Goal: Task Accomplishment & Management: Complete application form

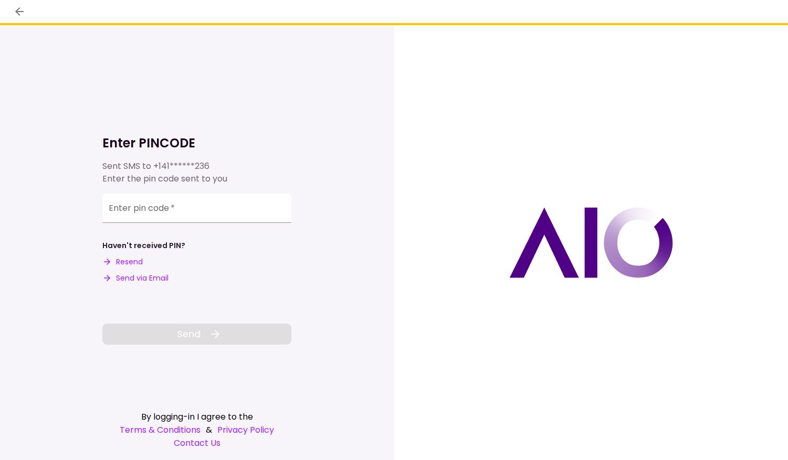
click at [131, 277] on button "Send via Email" at bounding box center [135, 278] width 66 height 11
click at [184, 207] on input "Enter pin code   *" at bounding box center [196, 208] width 189 height 29
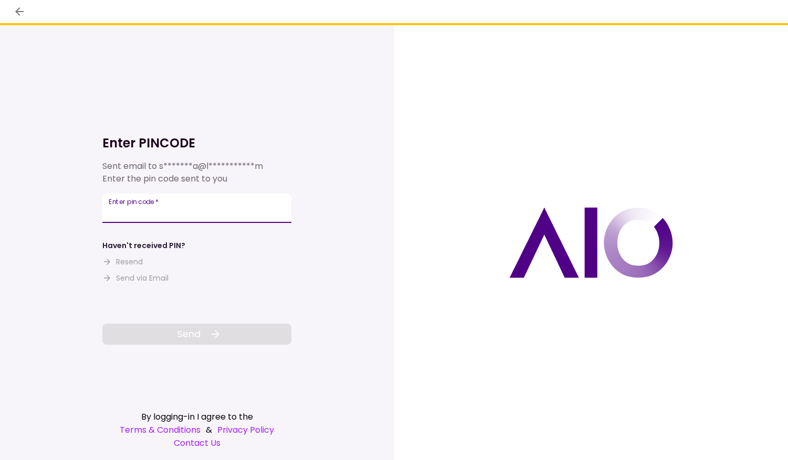
paste input "******"
type input "******"
click at [190, 341] on span "Send" at bounding box center [189, 334] width 24 height 14
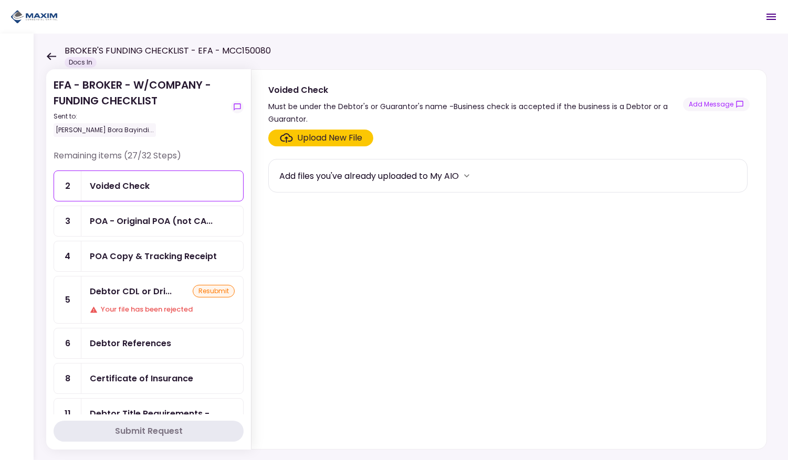
click at [129, 182] on div "Voided Check" at bounding box center [120, 186] width 60 height 13
click at [312, 140] on div "Upload New File" at bounding box center [329, 138] width 65 height 13
click at [0, 0] on input "Upload New File" at bounding box center [0, 0] width 0 height 0
click at [331, 135] on div "Upload New File" at bounding box center [329, 138] width 65 height 13
click at [0, 0] on input "Upload New File" at bounding box center [0, 0] width 0 height 0
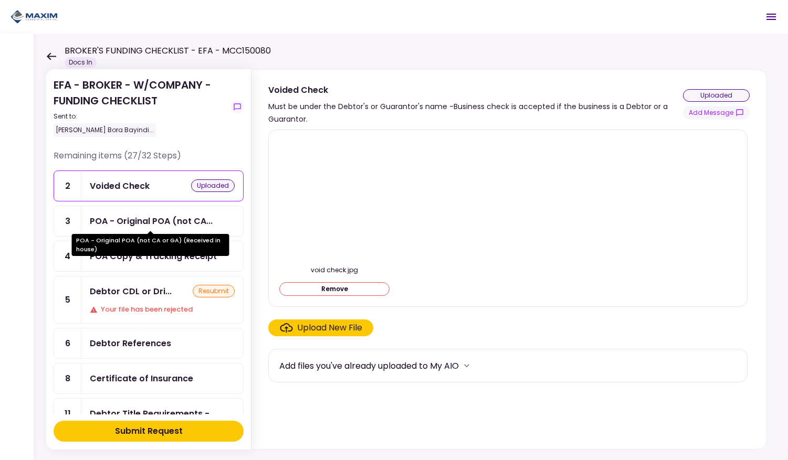
click at [171, 219] on div "POA - Original POA (not CA..." at bounding box center [151, 221] width 123 height 13
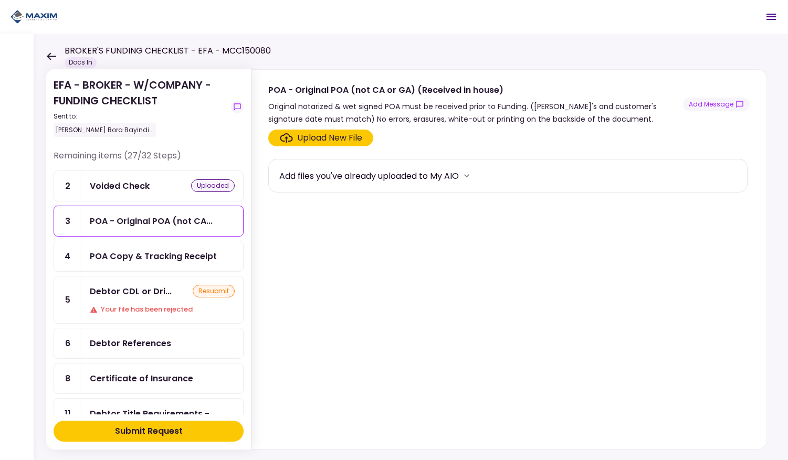
click at [301, 136] on div "Upload New File" at bounding box center [329, 138] width 65 height 13
click at [0, 0] on input "Upload New File" at bounding box center [0, 0] width 0 height 0
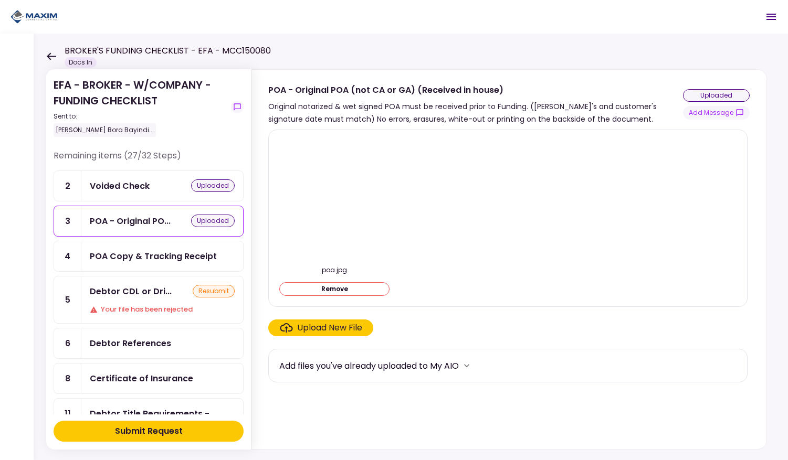
click at [164, 257] on div "POA Copy & Tracking Receipt" at bounding box center [153, 256] width 127 height 13
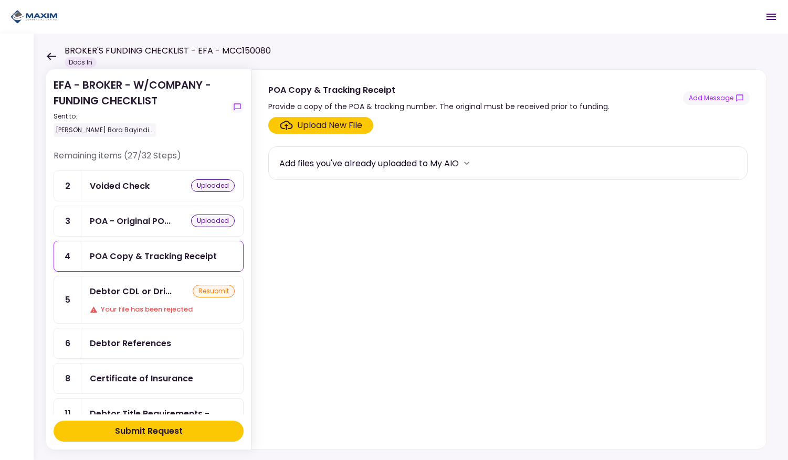
click at [302, 129] on div "Upload New File" at bounding box center [329, 125] width 65 height 13
click at [0, 0] on input "Upload New File" at bounding box center [0, 0] width 0 height 0
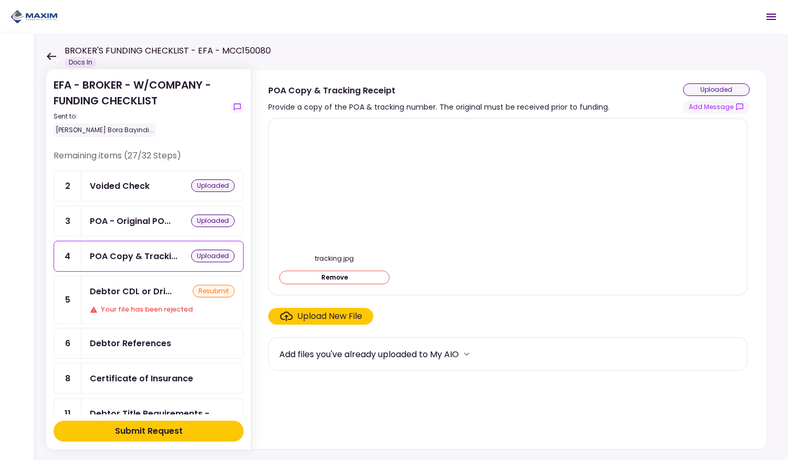
click at [130, 346] on div "Debtor References" at bounding box center [130, 343] width 81 height 13
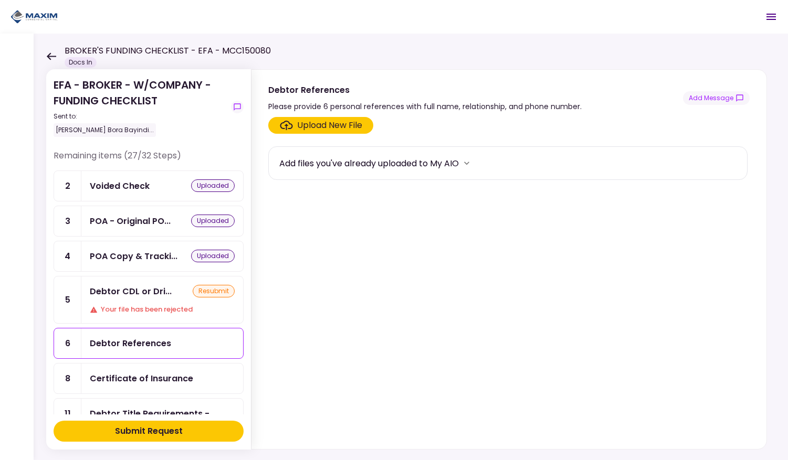
click at [314, 129] on div "Upload New File" at bounding box center [329, 125] width 65 height 13
click at [0, 0] on input "Upload New File" at bounding box center [0, 0] width 0 height 0
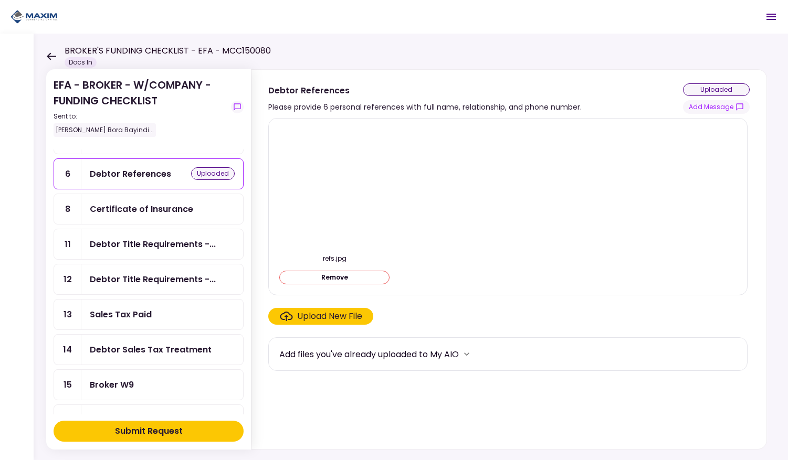
scroll to position [172, 0]
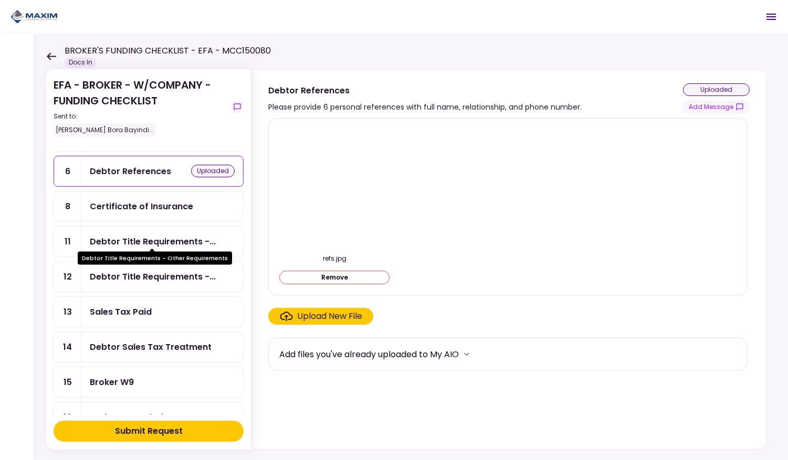
click at [145, 236] on div "Debtor Title Requirements -..." at bounding box center [153, 241] width 126 height 13
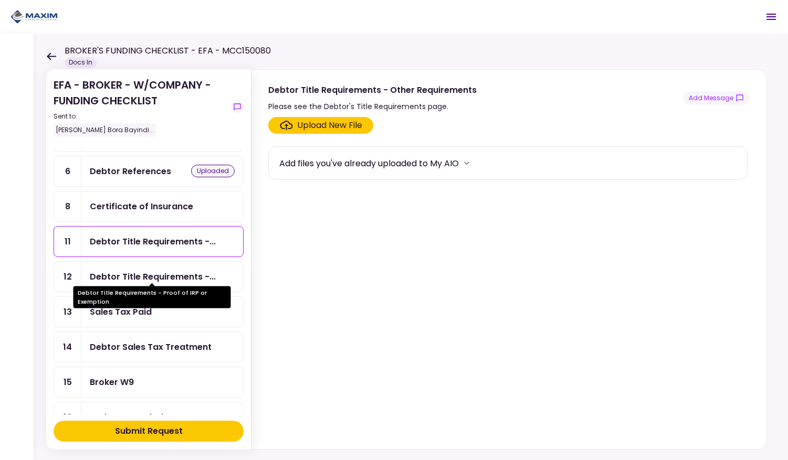
click at [148, 274] on div "Debtor Title Requirements -..." at bounding box center [153, 276] width 126 height 13
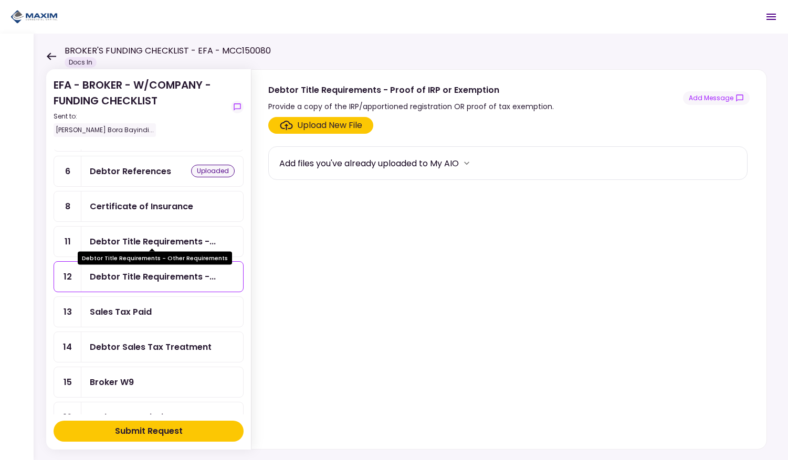
click at [143, 241] on div "Debtor Title Requirements -..." at bounding box center [153, 241] width 126 height 13
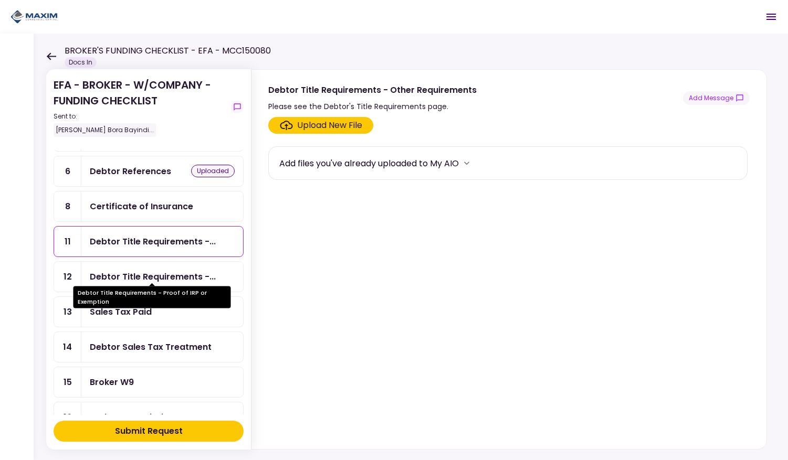
click at [142, 274] on div "Debtor Title Requirements -..." at bounding box center [153, 276] width 126 height 13
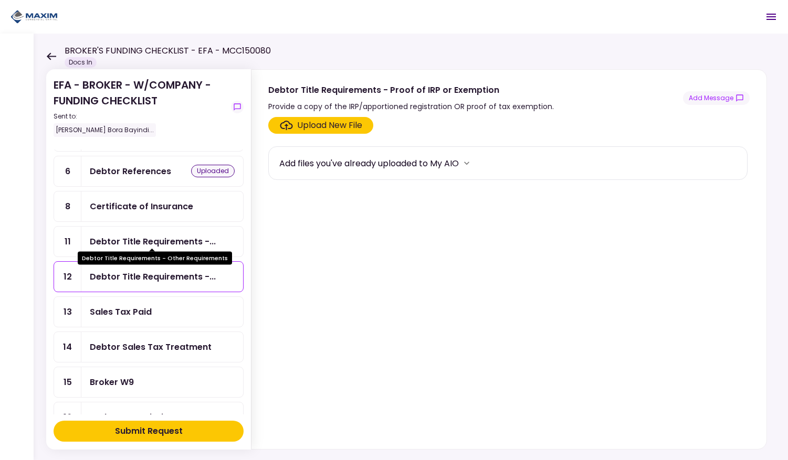
click at [140, 235] on div "Debtor Title Requirements -..." at bounding box center [153, 241] width 126 height 13
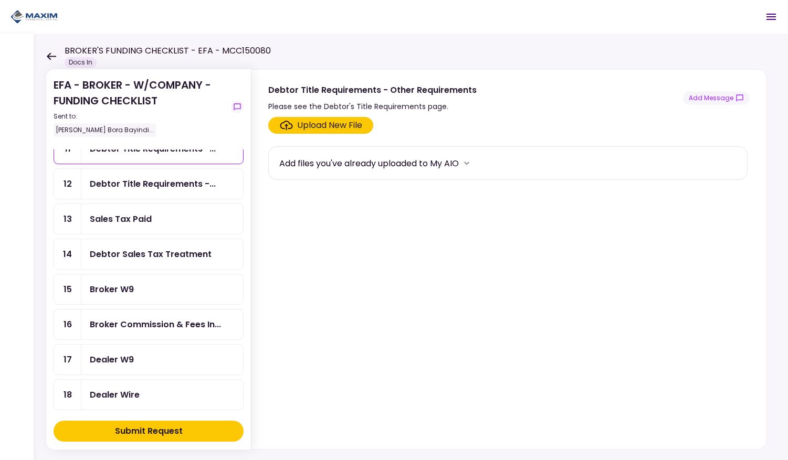
scroll to position [267, 0]
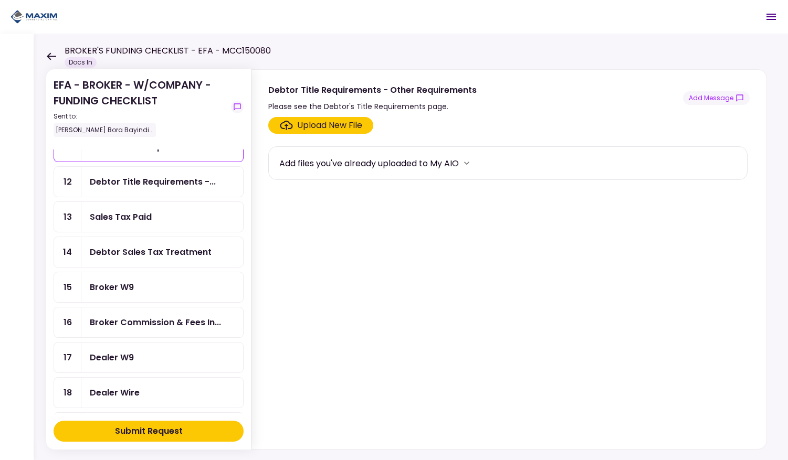
click at [133, 249] on div "Debtor Sales Tax Treatment" at bounding box center [151, 252] width 122 height 13
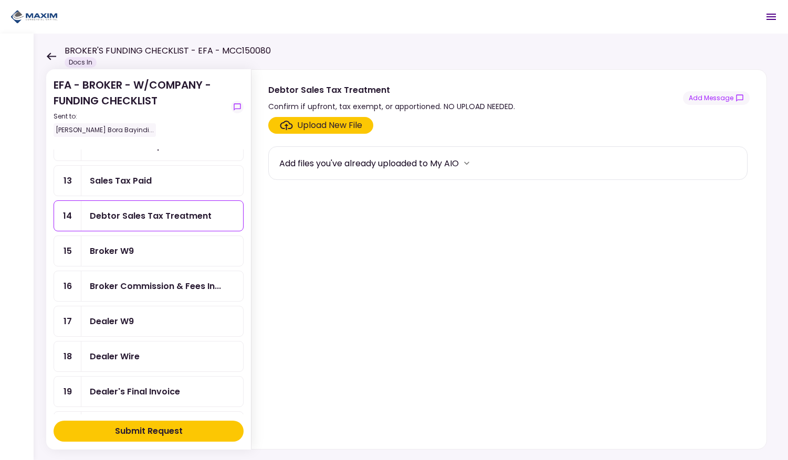
scroll to position [305, 0]
click at [119, 243] on div "Broker W9" at bounding box center [112, 249] width 44 height 13
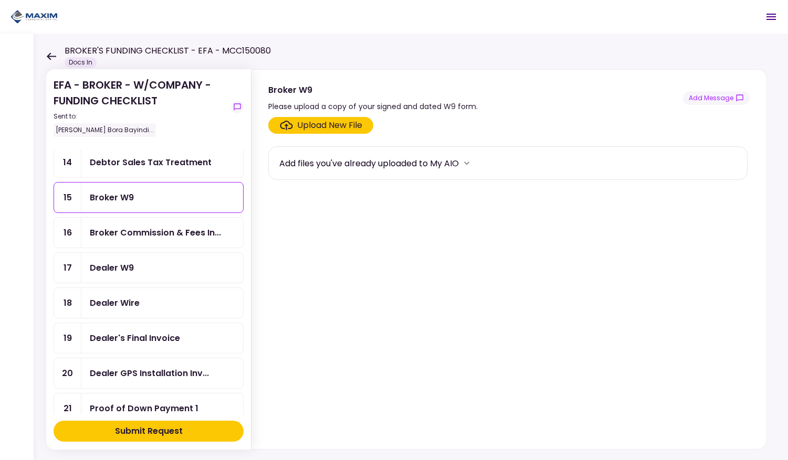
scroll to position [358, 0]
click at [118, 265] on div "Dealer W9" at bounding box center [112, 266] width 44 height 13
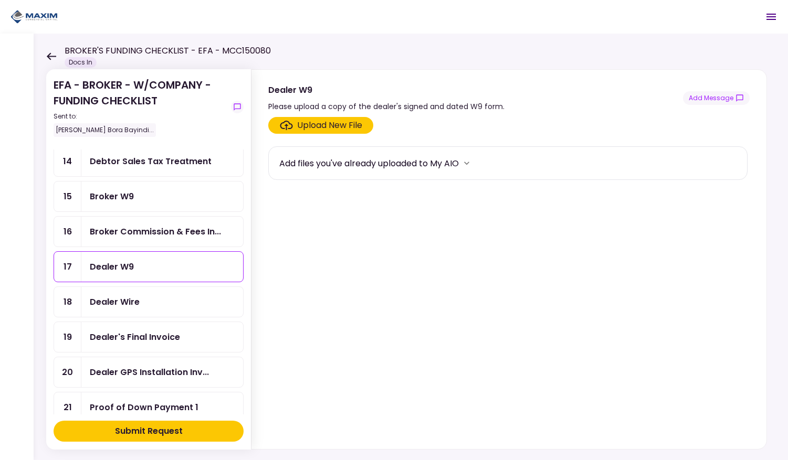
click at [302, 122] on div "Upload New File" at bounding box center [329, 125] width 65 height 13
click at [0, 0] on input "Upload New File" at bounding box center [0, 0] width 0 height 0
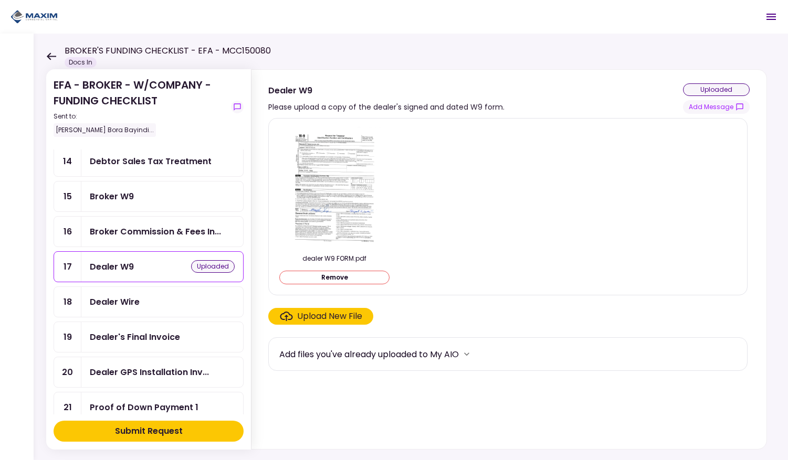
click at [140, 331] on div "Dealer's Final Invoice" at bounding box center [135, 337] width 90 height 13
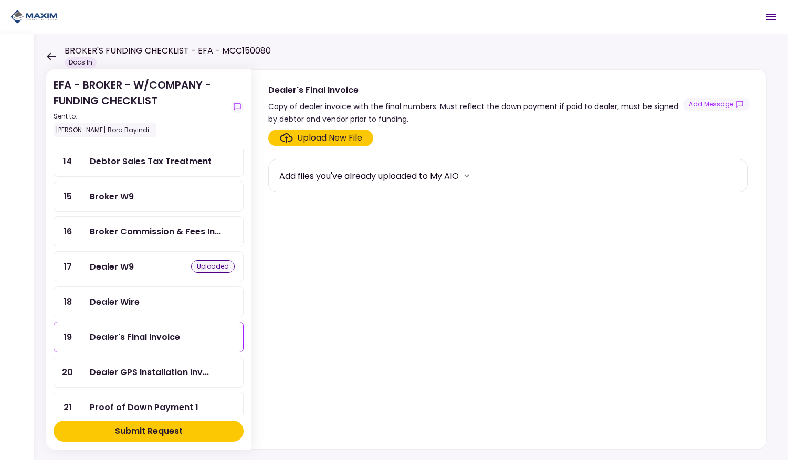
click at [307, 142] on div "Upload New File" at bounding box center [329, 138] width 65 height 13
click at [0, 0] on input "Upload New File" at bounding box center [0, 0] width 0 height 0
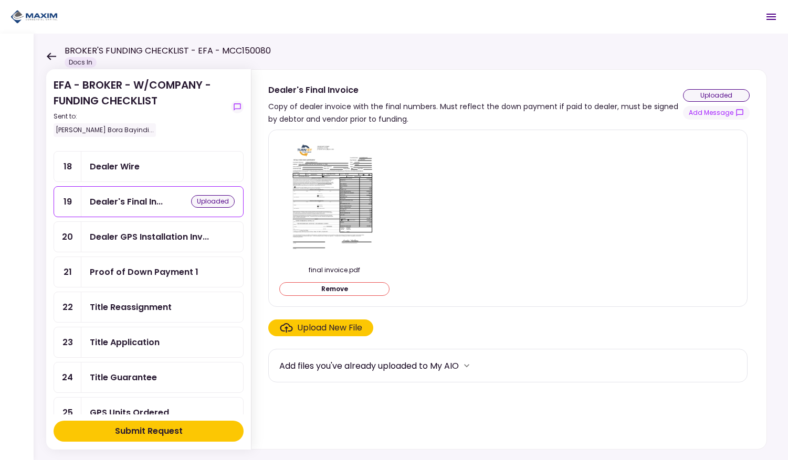
scroll to position [498, 0]
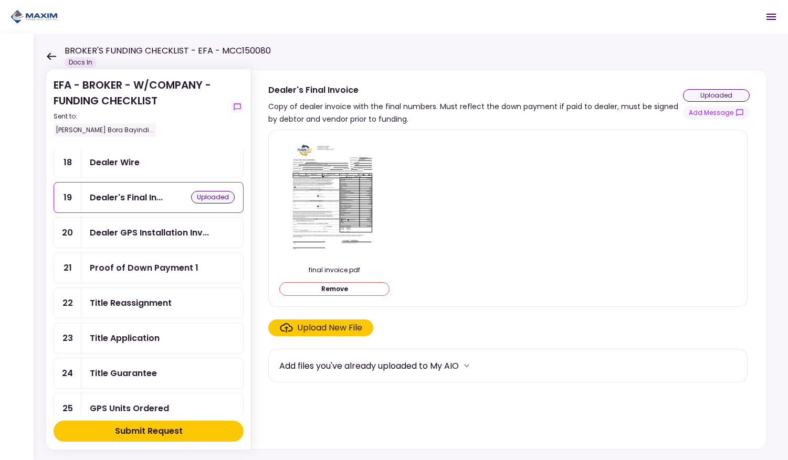
click at [126, 297] on div "Title Reassignment" at bounding box center [131, 303] width 82 height 13
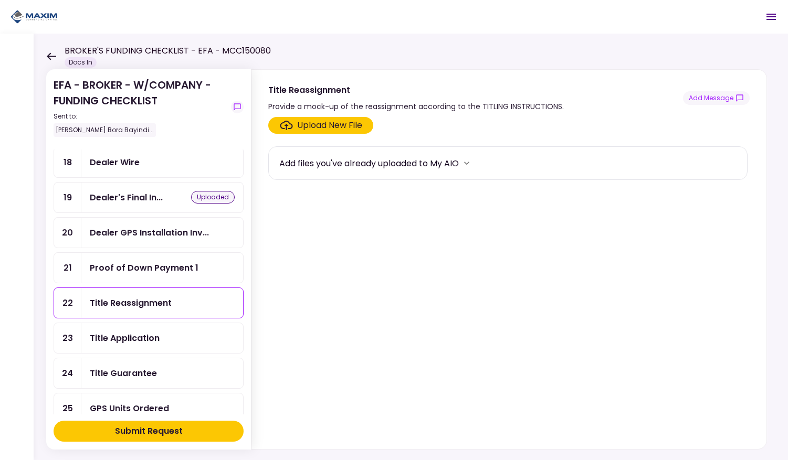
click at [307, 127] on div "Upload New File" at bounding box center [329, 125] width 65 height 13
click at [0, 0] on input "Upload New File" at bounding box center [0, 0] width 0 height 0
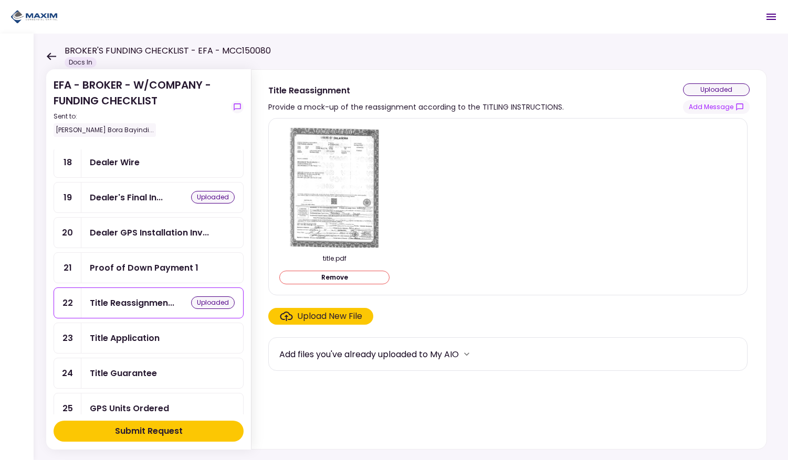
click at [139, 332] on div "Title Application" at bounding box center [125, 338] width 70 height 13
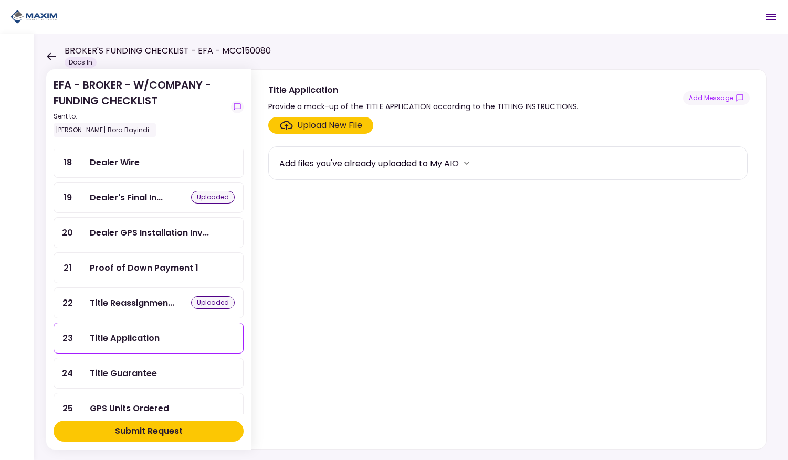
click at [327, 123] on div "Upload New File" at bounding box center [329, 125] width 65 height 13
click at [0, 0] on input "Upload New File" at bounding box center [0, 0] width 0 height 0
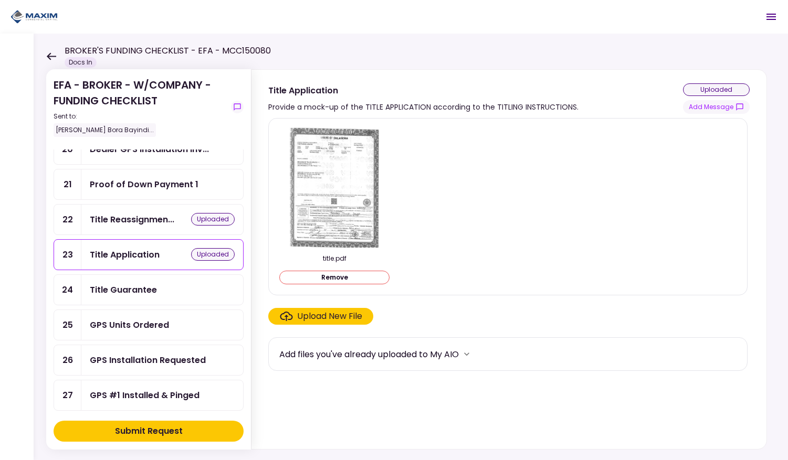
scroll to position [582, 0]
click at [134, 283] on div "Title Guarantee" at bounding box center [123, 289] width 67 height 13
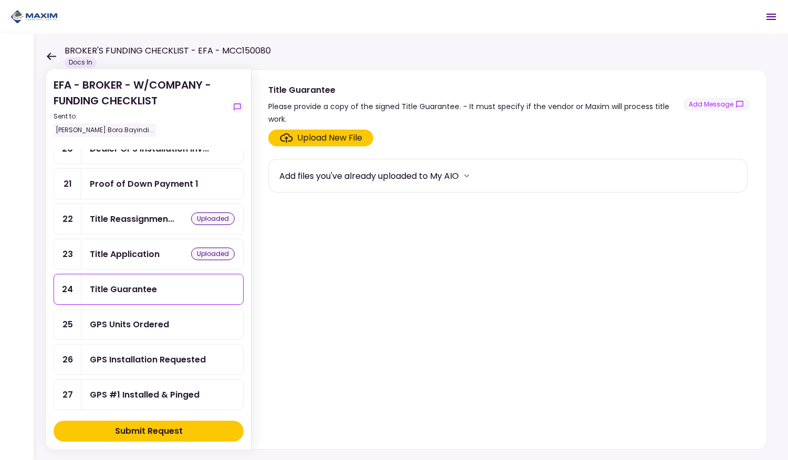
click at [319, 132] on div "Upload New File" at bounding box center [329, 138] width 65 height 13
click at [0, 0] on input "Upload New File" at bounding box center [0, 0] width 0 height 0
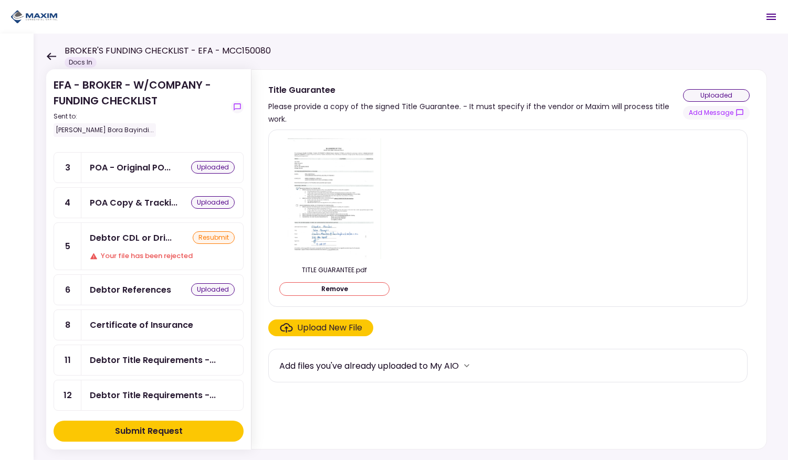
scroll to position [52, 0]
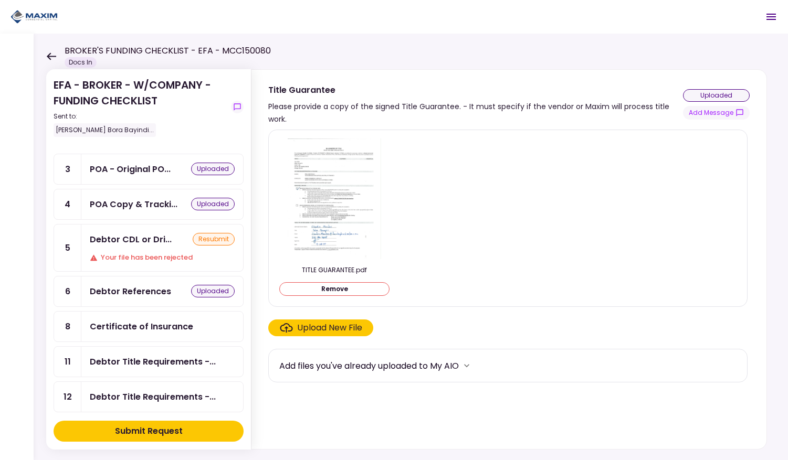
click at [50, 53] on icon at bounding box center [51, 55] width 9 height 7
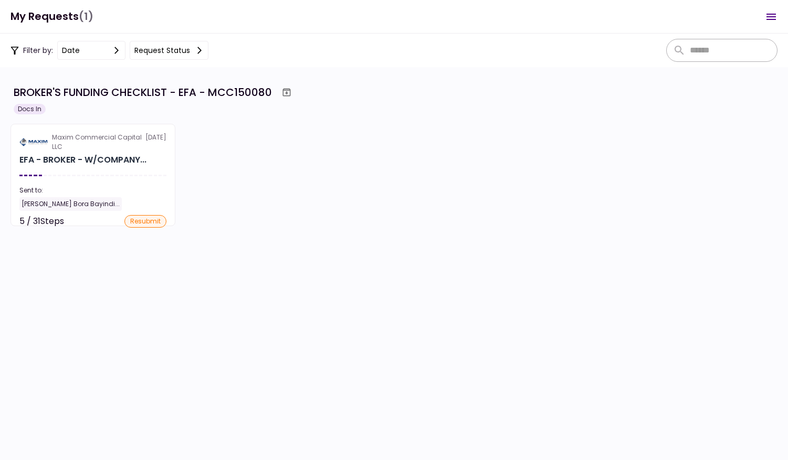
scroll to position [5, 0]
click at [164, 48] on button "Request status" at bounding box center [169, 50] width 79 height 19
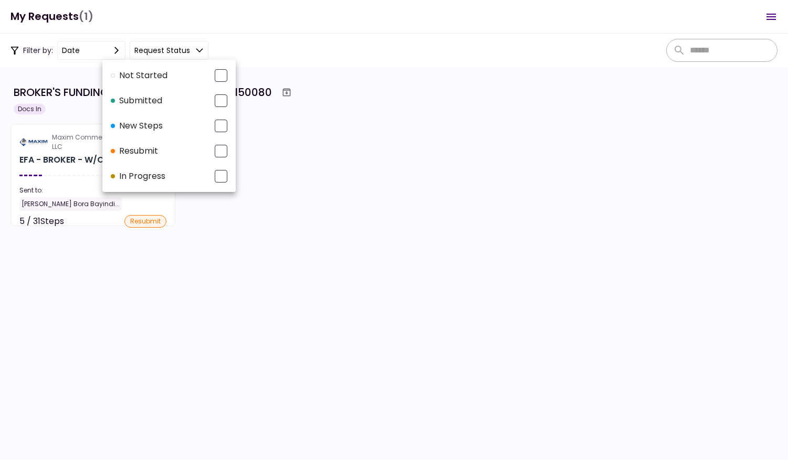
click at [363, 72] on div at bounding box center [394, 230] width 788 height 460
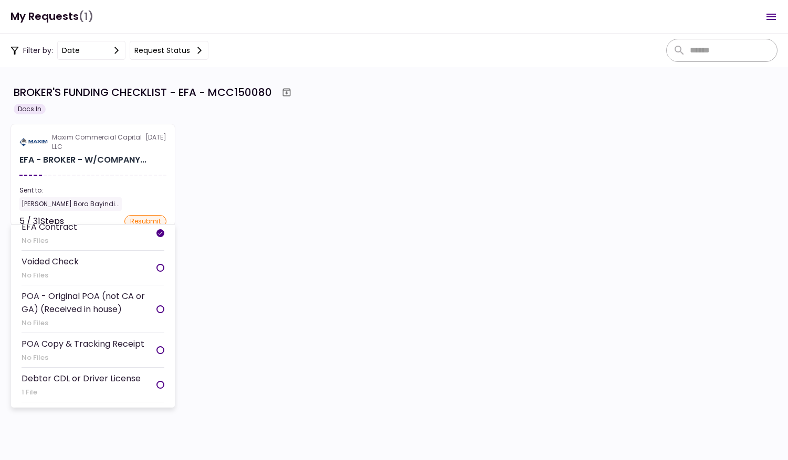
scroll to position [42, 0]
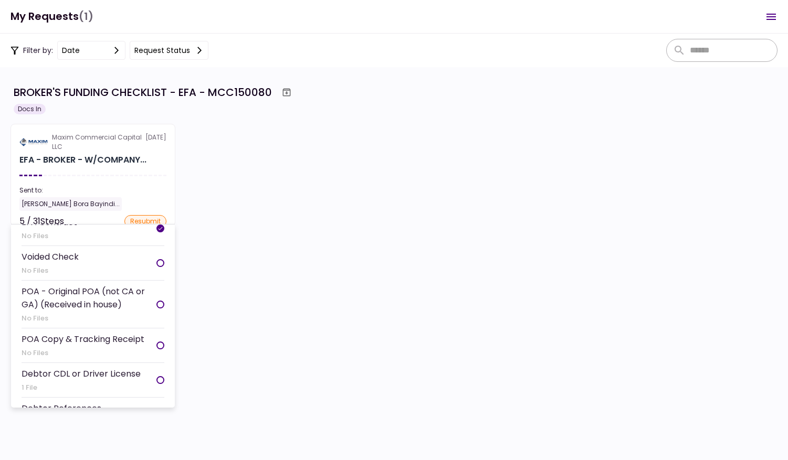
click at [71, 303] on div "POA - Original POA (not CA or GA) (Received in house)" at bounding box center [89, 298] width 135 height 26
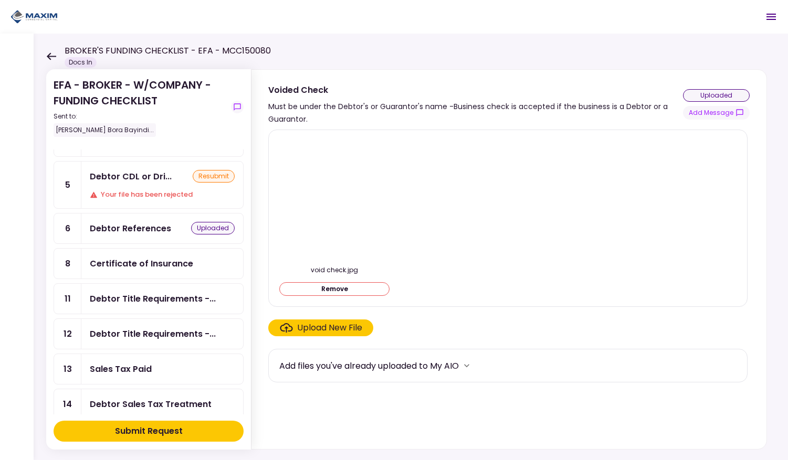
scroll to position [114, 0]
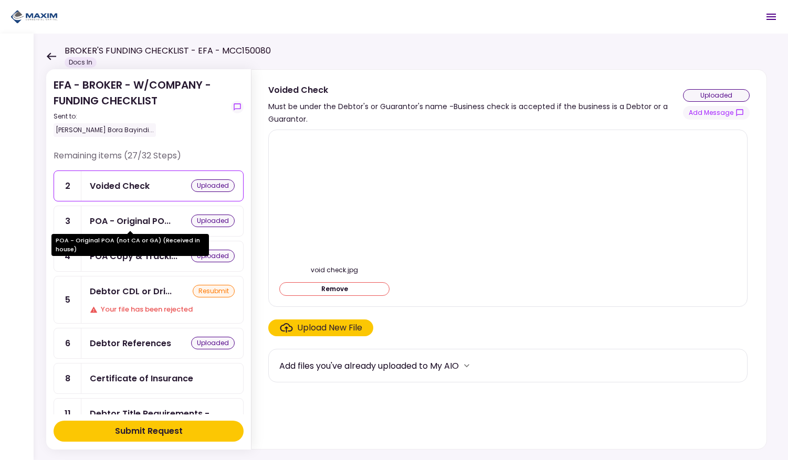
click at [121, 218] on div "POA - Original PO..." at bounding box center [130, 221] width 81 height 13
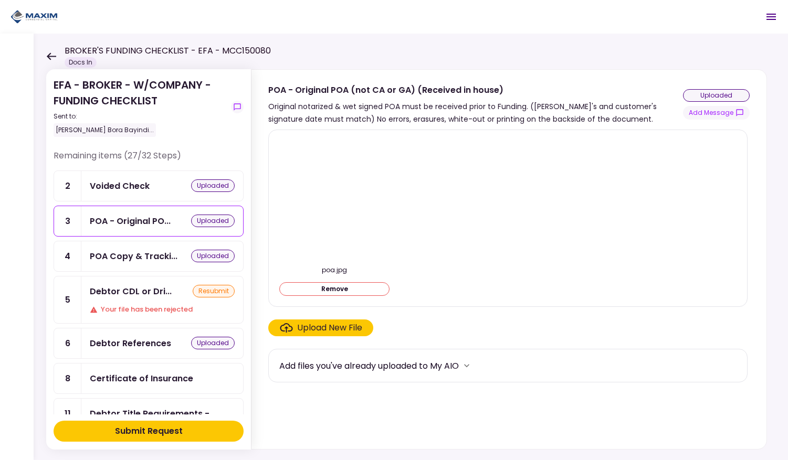
click at [334, 199] on img at bounding box center [334, 199] width 0 height 0
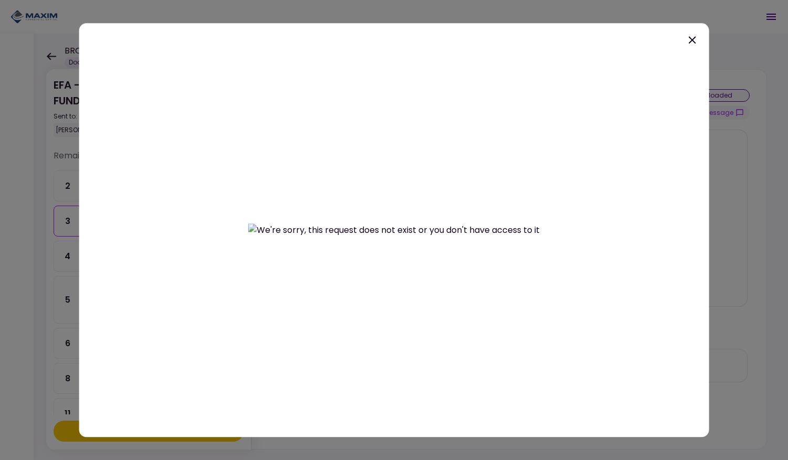
click at [693, 39] on icon at bounding box center [692, 40] width 13 height 13
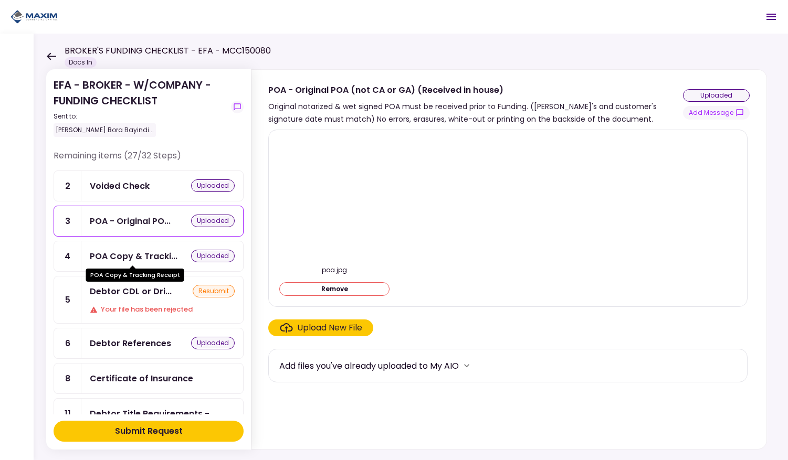
click at [117, 252] on div "POA Copy & Tracki..." at bounding box center [134, 256] width 88 height 13
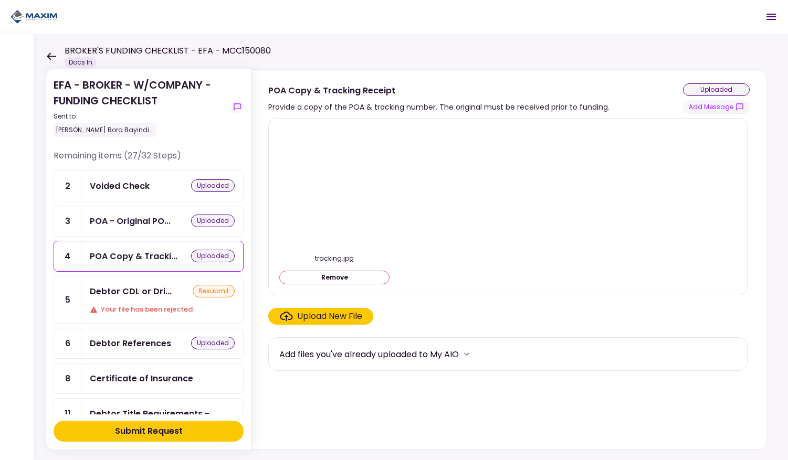
click at [133, 341] on div "Debtor References" at bounding box center [130, 343] width 81 height 13
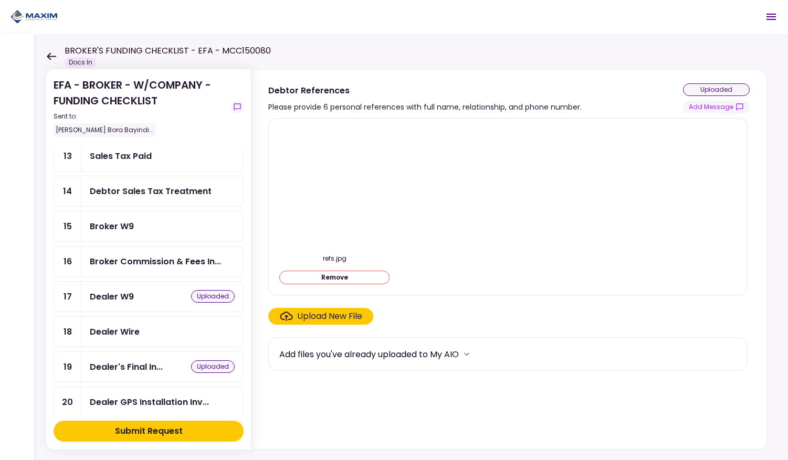
scroll to position [340, 0]
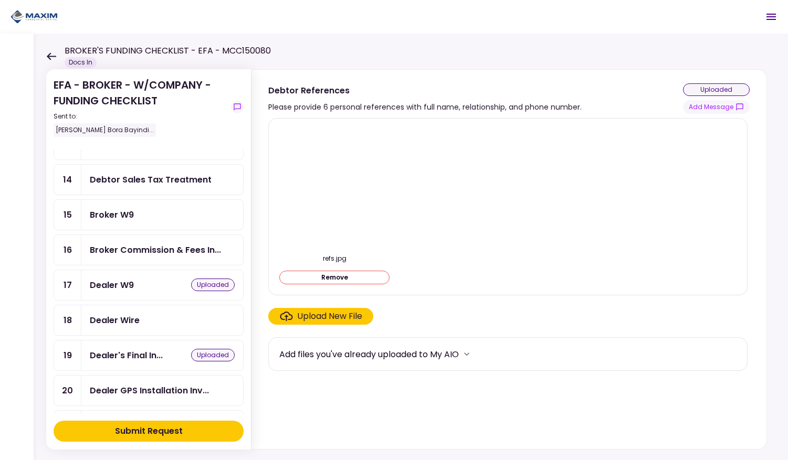
click at [111, 279] on div "Dealer W9" at bounding box center [112, 285] width 44 height 13
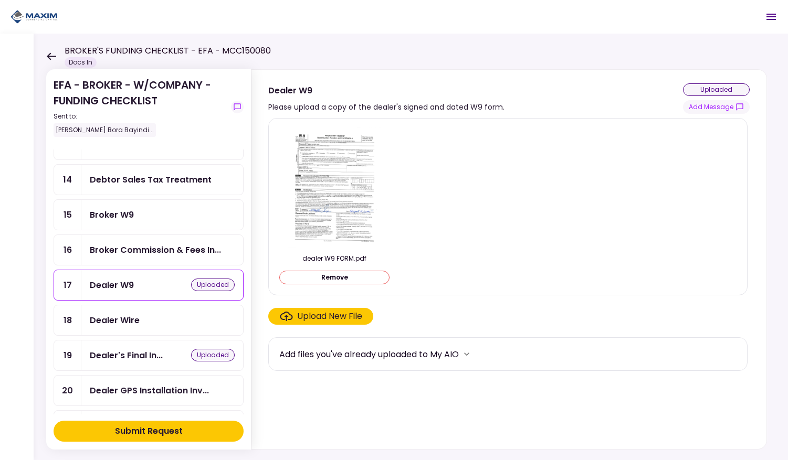
click at [128, 314] on div "Dealer Wire" at bounding box center [115, 320] width 50 height 13
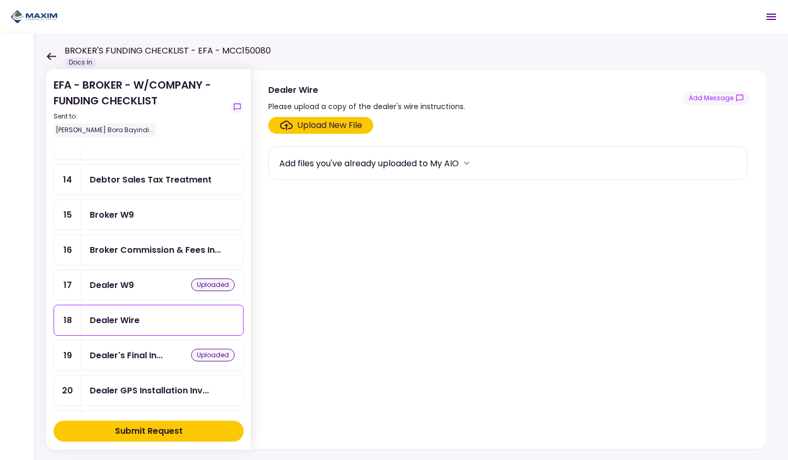
click at [339, 125] on div "Upload New File" at bounding box center [329, 125] width 65 height 13
click at [0, 0] on input "Upload New File" at bounding box center [0, 0] width 0 height 0
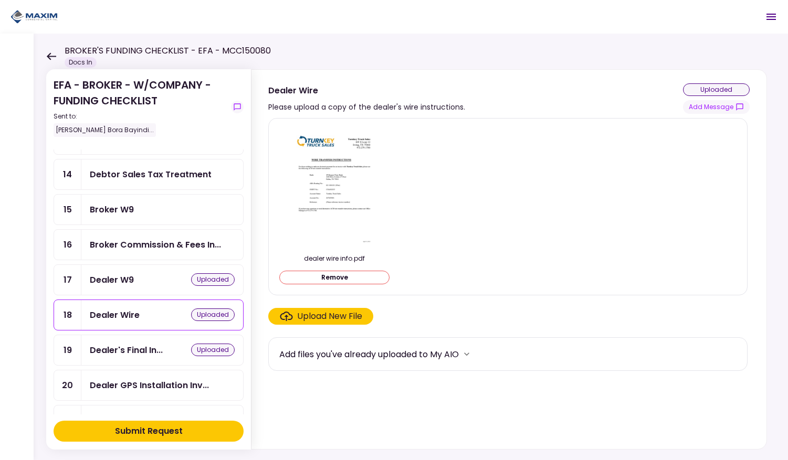
scroll to position [349, 0]
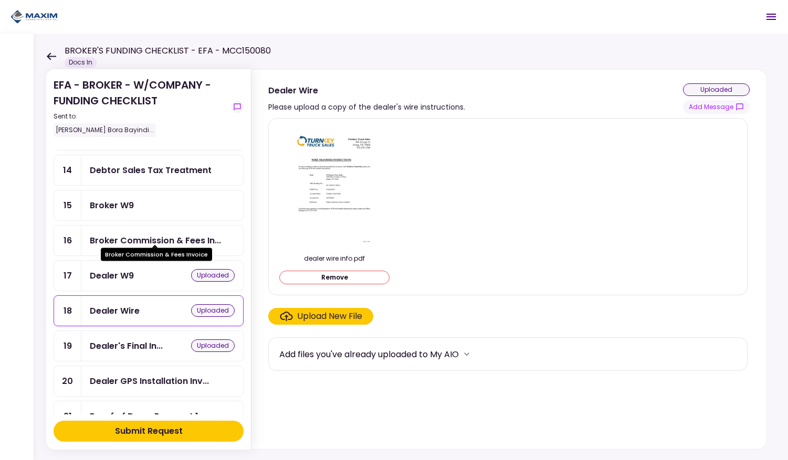
click at [139, 234] on div "Broker Commission & Fees In..." at bounding box center [155, 240] width 131 height 13
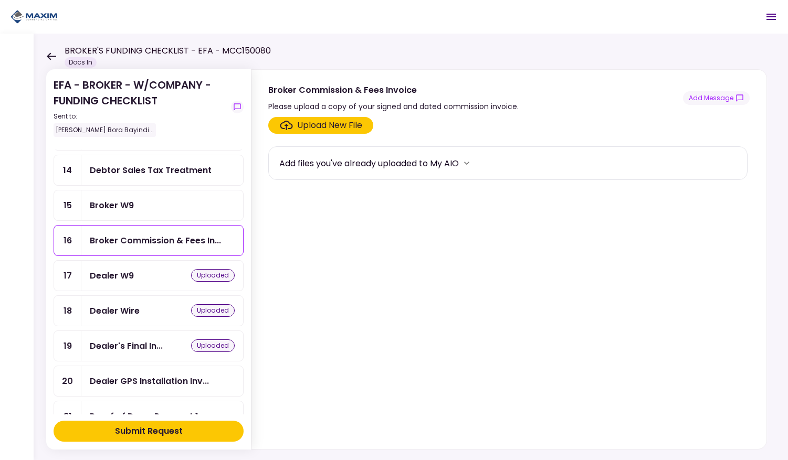
click at [108, 199] on div "Broker W9" at bounding box center [112, 205] width 44 height 13
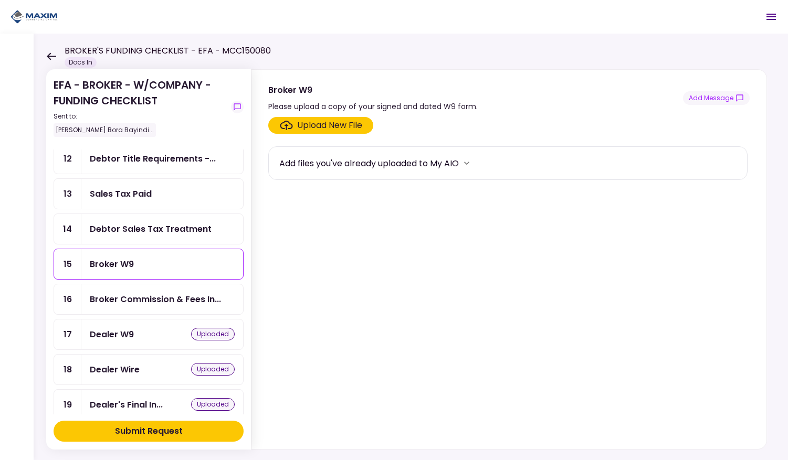
scroll to position [256, 0]
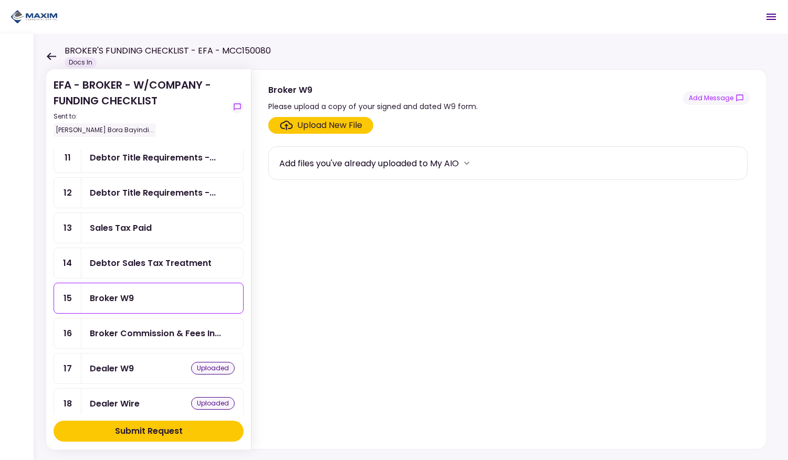
click at [165, 257] on div "Debtor Sales Tax Treatment" at bounding box center [151, 263] width 122 height 13
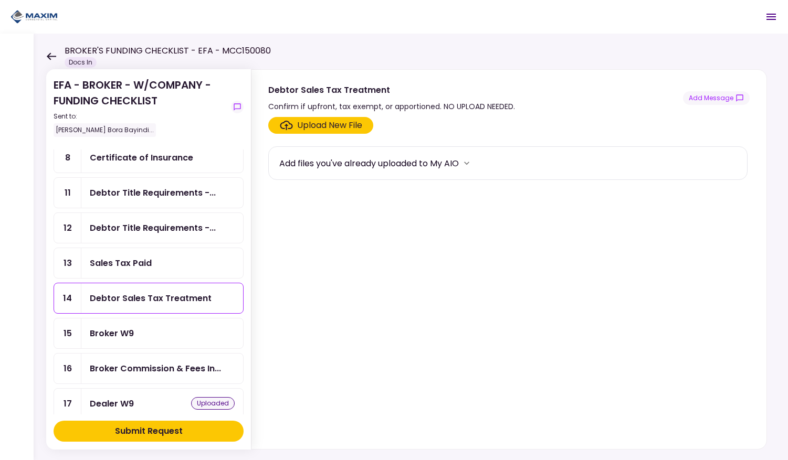
scroll to position [217, 0]
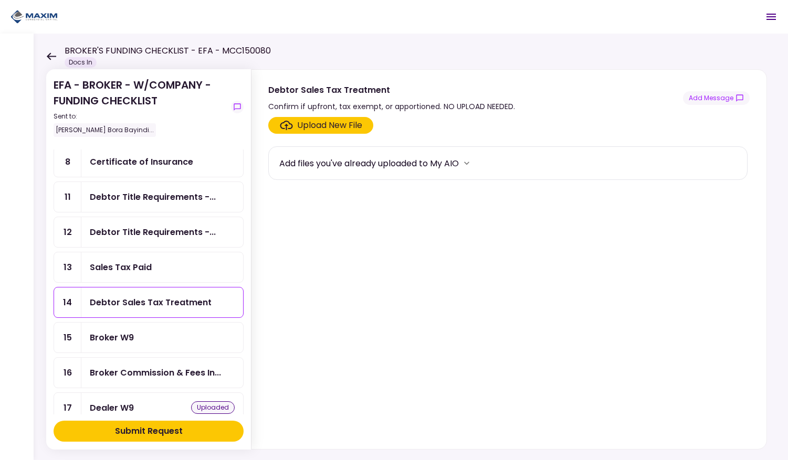
click at [133, 261] on div "Sales Tax Paid" at bounding box center [121, 267] width 62 height 13
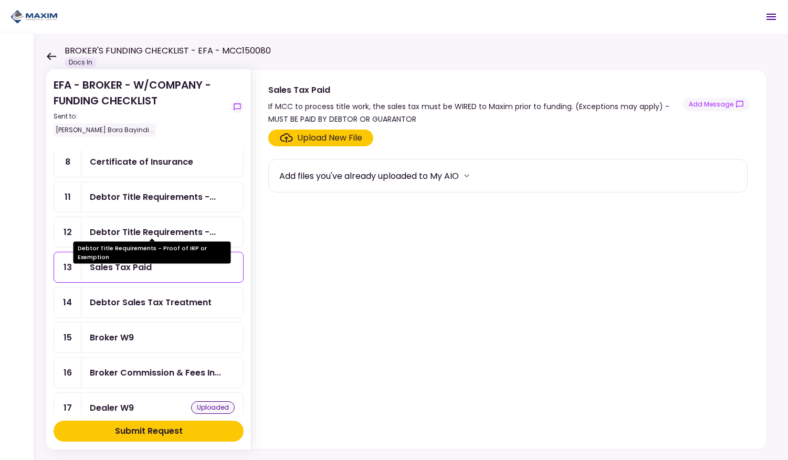
click at [132, 229] on div "Debtor Title Requirements -..." at bounding box center [153, 232] width 126 height 13
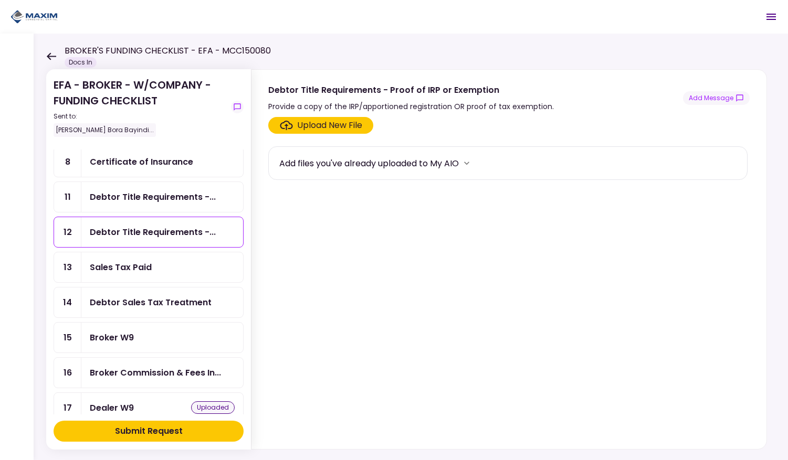
click at [118, 299] on div "Debtor Sales Tax Treatment" at bounding box center [151, 302] width 122 height 13
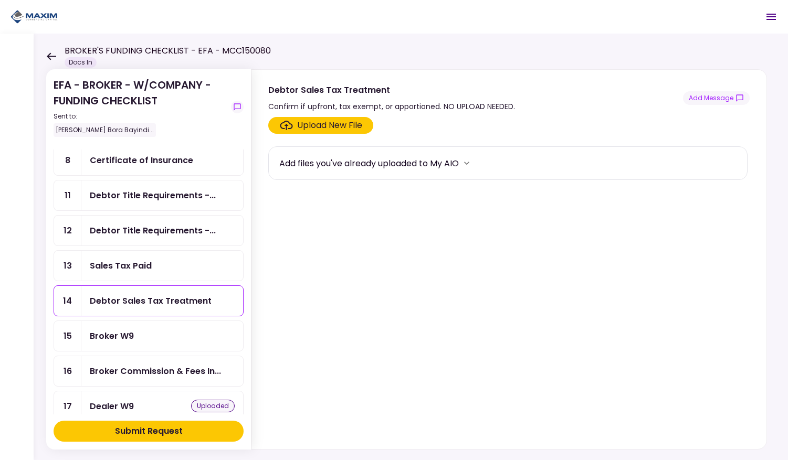
scroll to position [217, 0]
click at [130, 260] on div "Sales Tax Paid" at bounding box center [121, 266] width 62 height 13
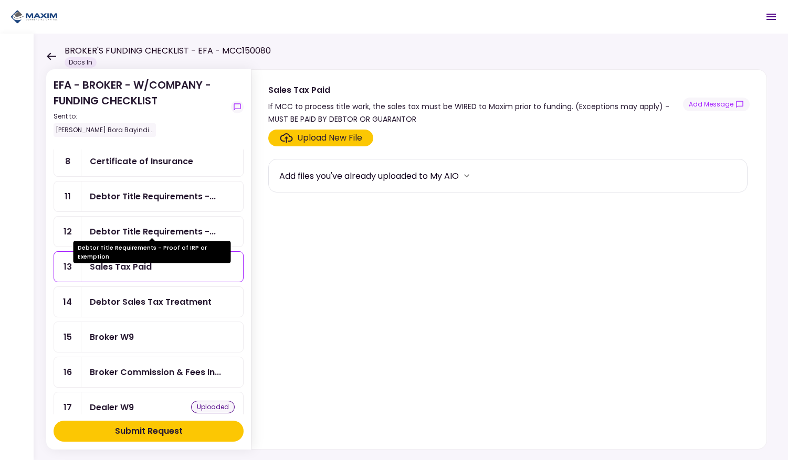
click at [138, 227] on div "Debtor Title Requirements -..." at bounding box center [153, 231] width 126 height 13
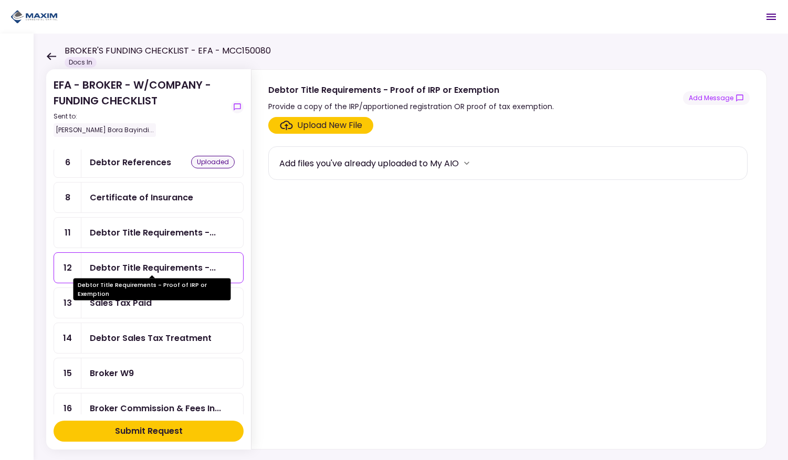
scroll to position [180, 0]
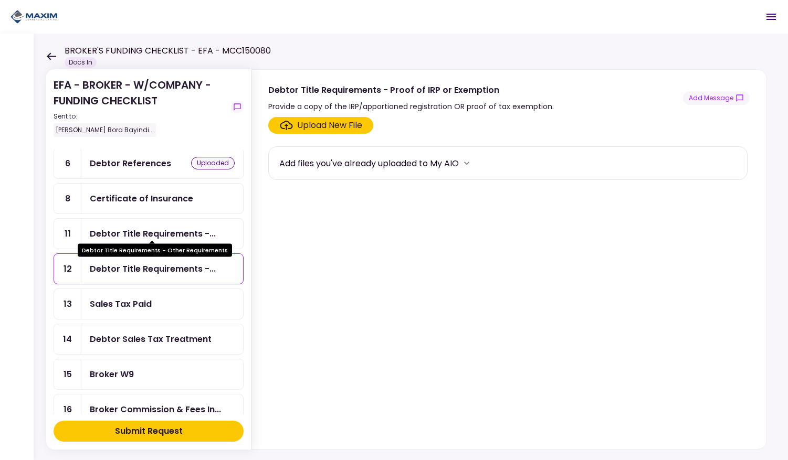
click at [141, 229] on div "Debtor Title Requirements -..." at bounding box center [153, 233] width 126 height 13
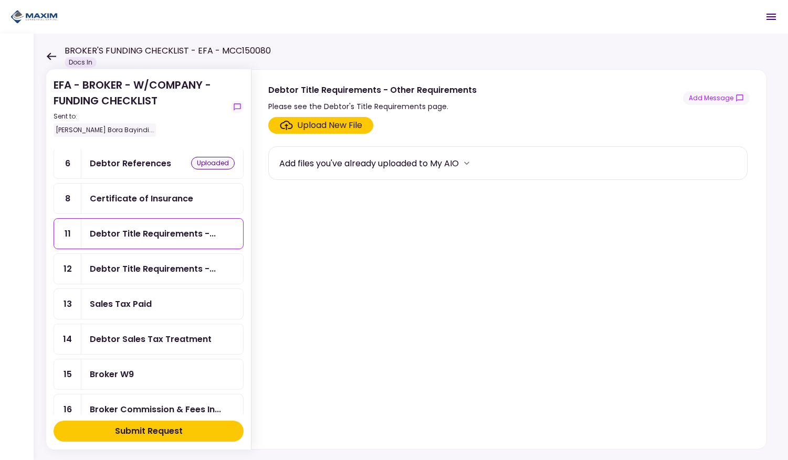
click at [112, 192] on div "Certificate of Insurance" at bounding box center [141, 198] width 103 height 13
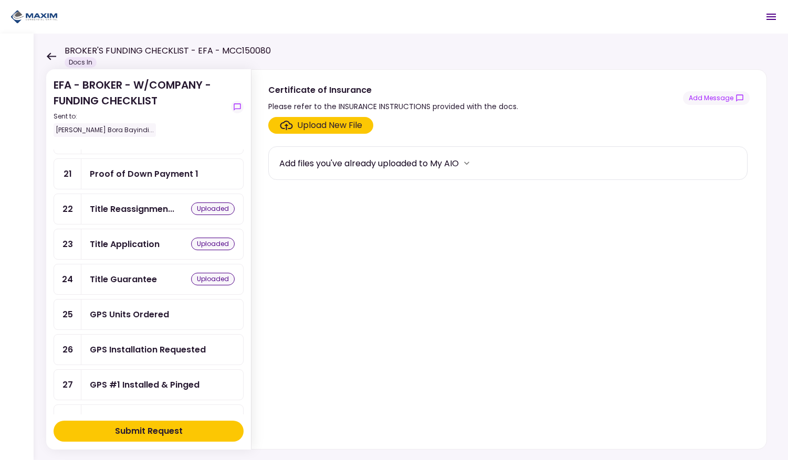
scroll to position [596, 0]
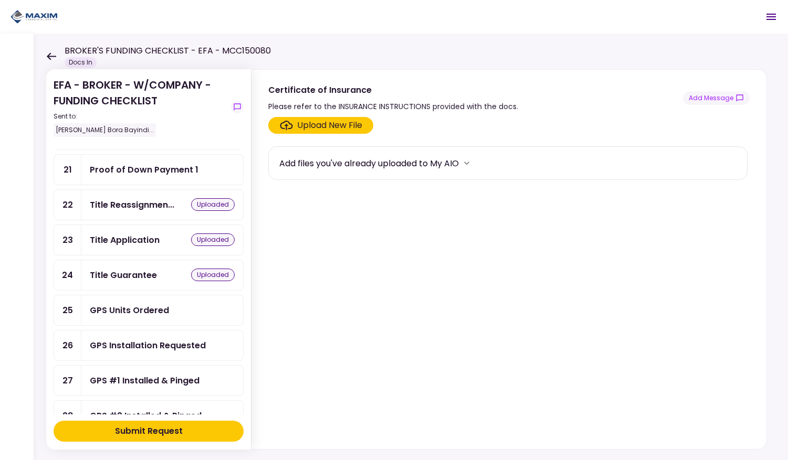
click at [122, 304] on div "GPS Units Ordered" at bounding box center [129, 310] width 79 height 13
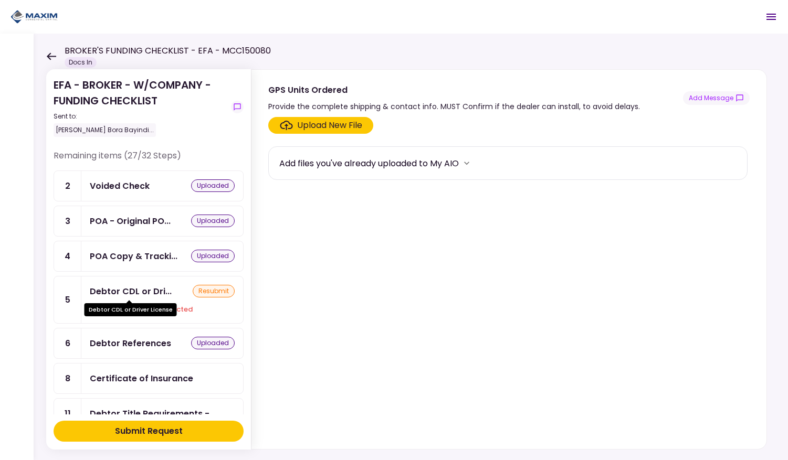
click at [143, 292] on div "Debtor CDL or Dri..." at bounding box center [131, 291] width 82 height 13
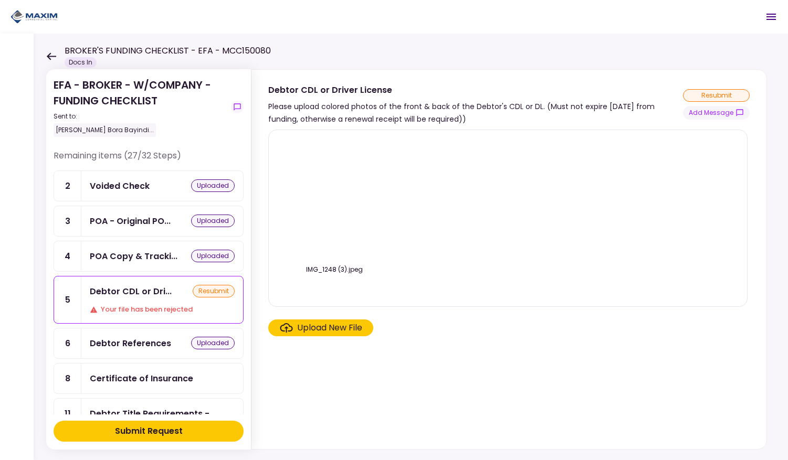
click at [343, 329] on div "Upload New File" at bounding box center [329, 328] width 65 height 13
click at [0, 0] on input "Upload New File" at bounding box center [0, 0] width 0 height 0
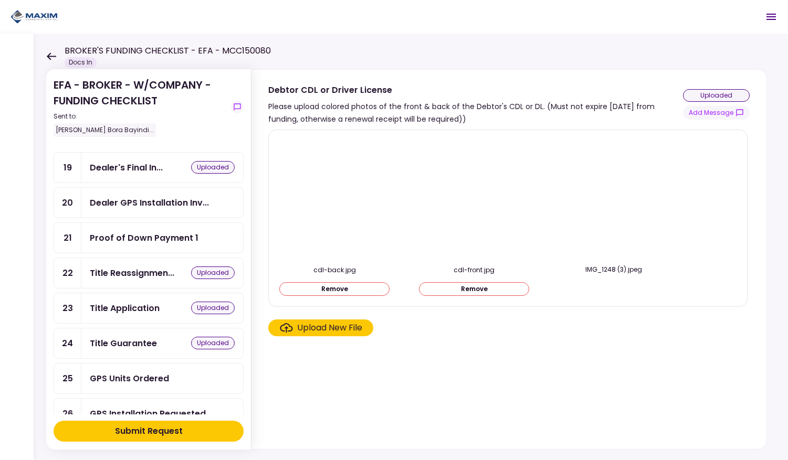
scroll to position [529, 0]
click at [141, 439] on button "Submit Request" at bounding box center [149, 431] width 190 height 21
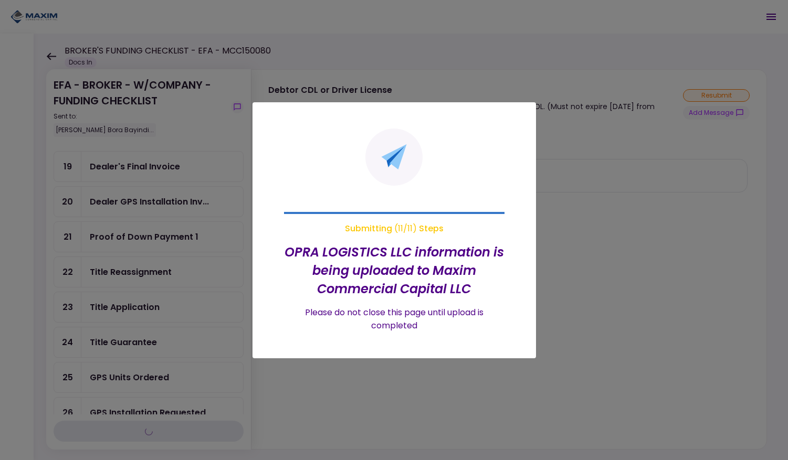
scroll to position [235, 0]
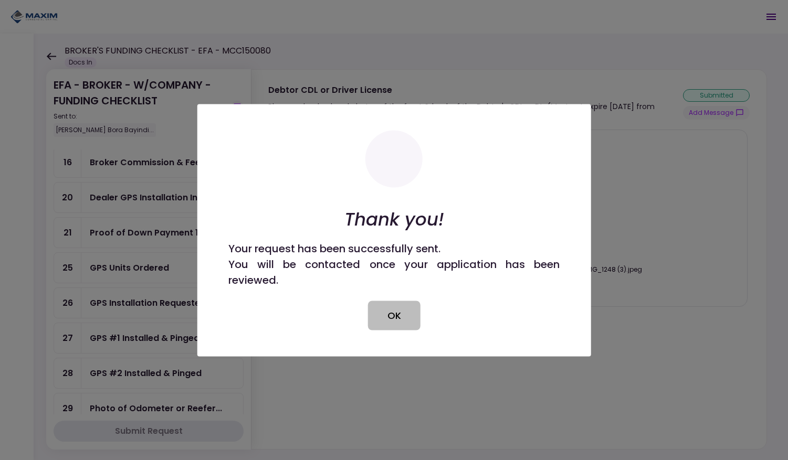
click at [386, 320] on button "OK" at bounding box center [394, 315] width 52 height 29
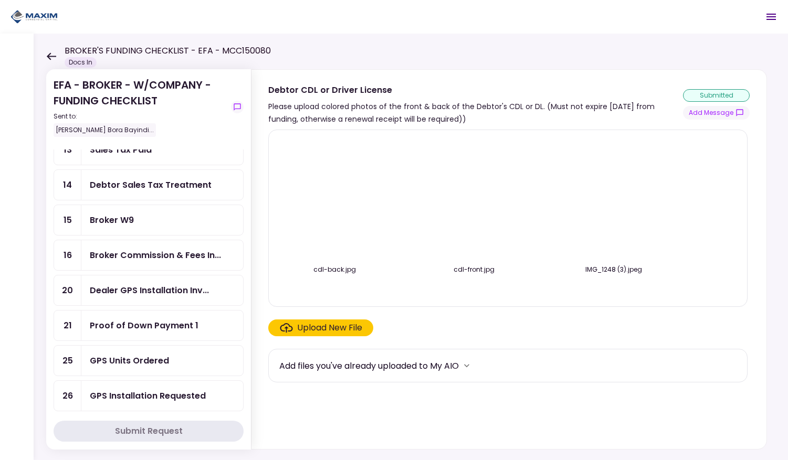
scroll to position [0, 0]
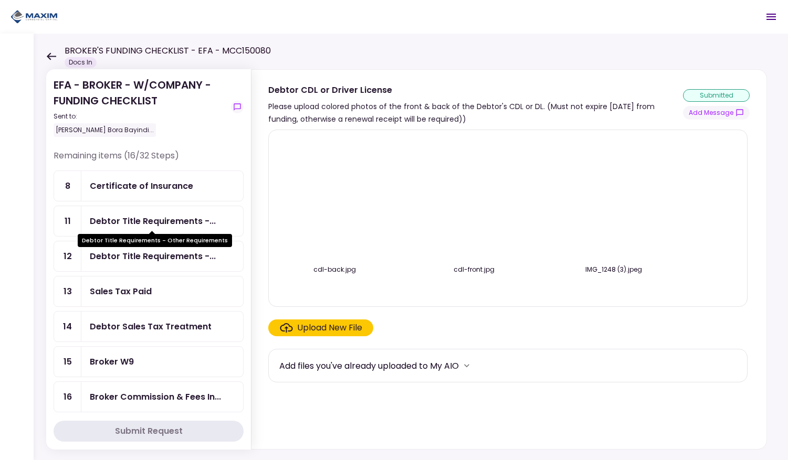
click at [116, 216] on div "Debtor Title Requirements -..." at bounding box center [153, 221] width 126 height 13
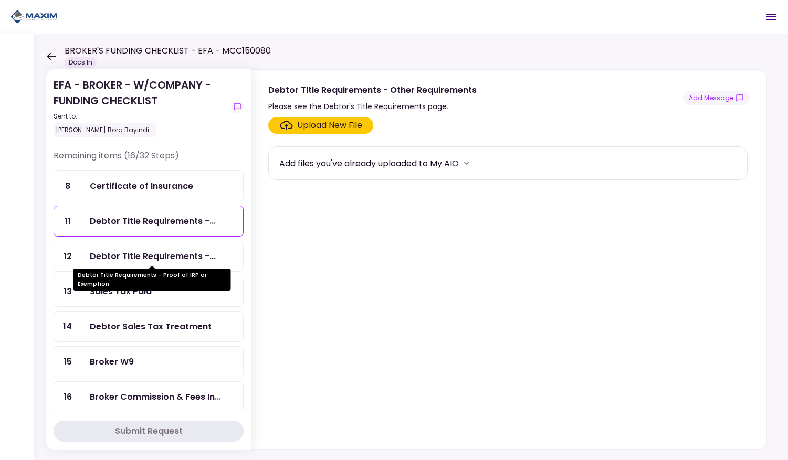
click at [130, 255] on div "Debtor Title Requirements -..." at bounding box center [153, 256] width 126 height 13
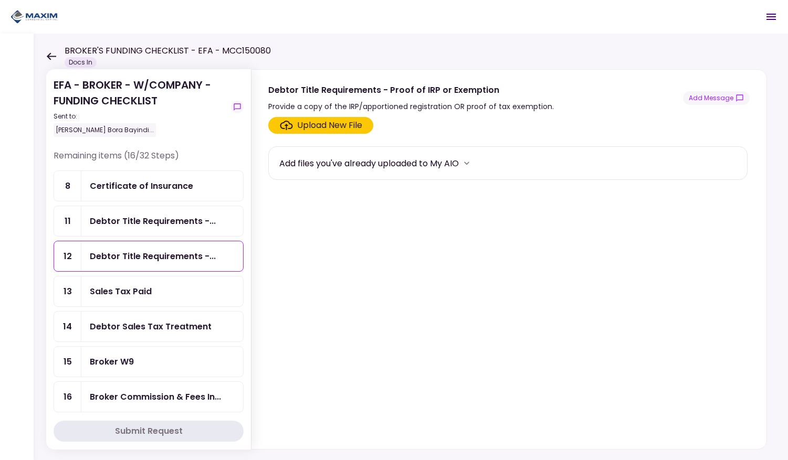
click at [108, 294] on div "Sales Tax Paid" at bounding box center [121, 291] width 62 height 13
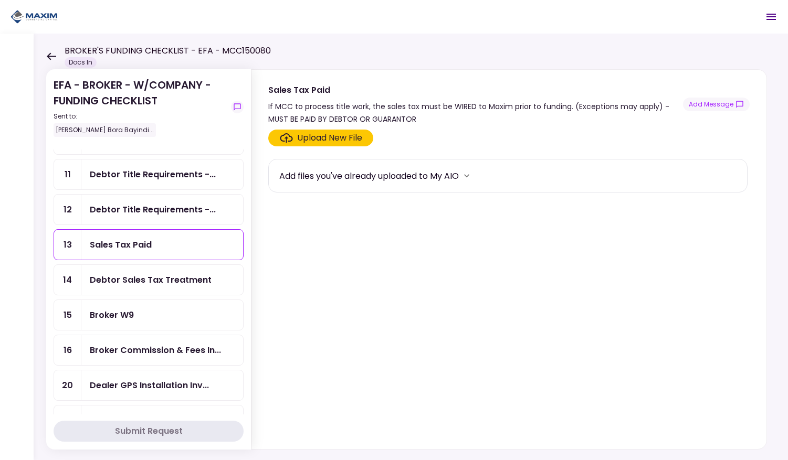
scroll to position [56, 0]
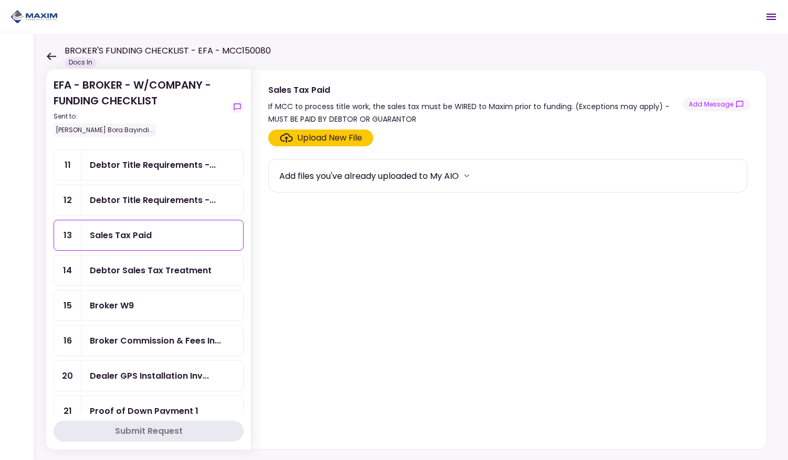
click at [131, 275] on div "Debtor Sales Tax Treatment" at bounding box center [162, 271] width 162 height 30
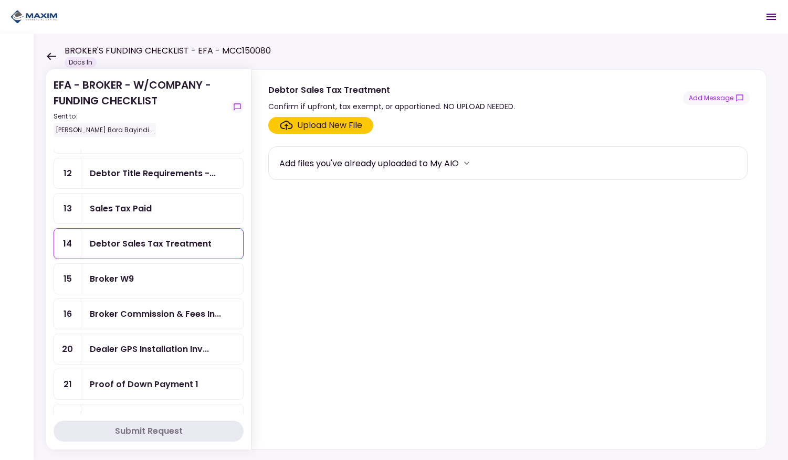
scroll to position [97, 0]
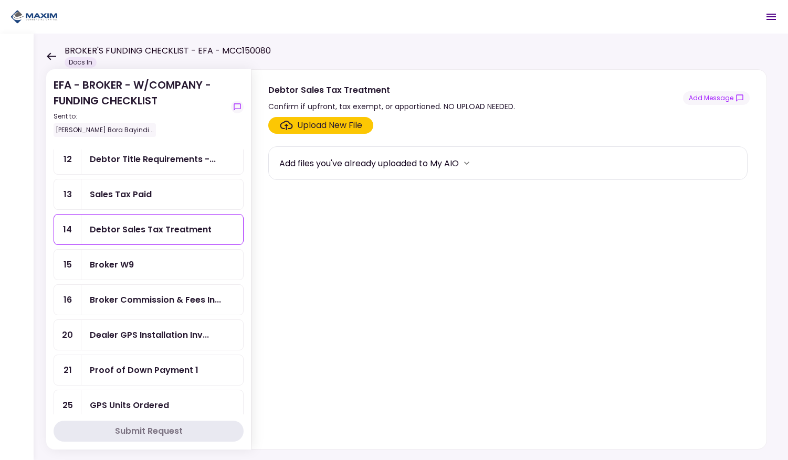
click at [109, 261] on div "Broker W9" at bounding box center [112, 264] width 44 height 13
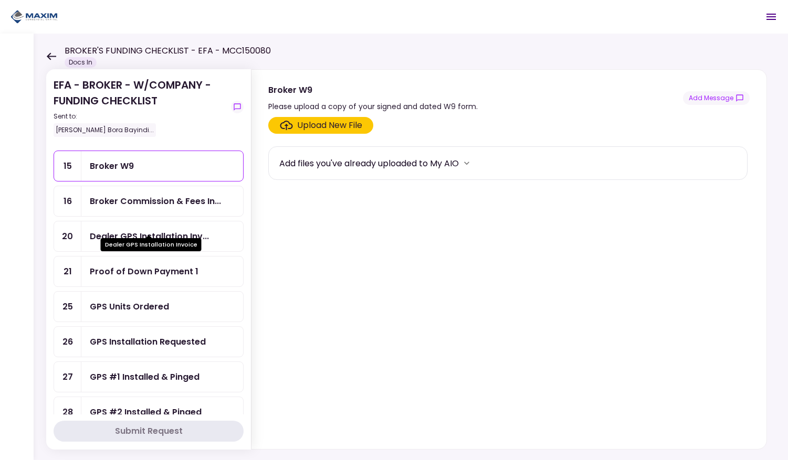
scroll to position [204, 0]
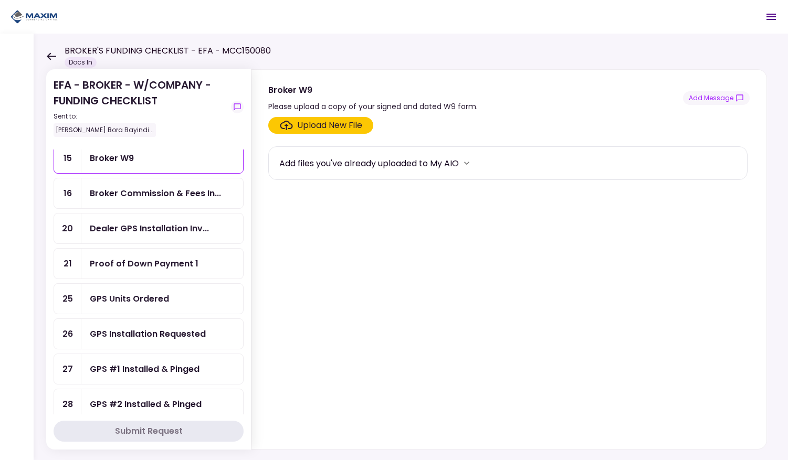
click at [129, 265] on div "Proof of Down Payment 1" at bounding box center [144, 263] width 109 height 13
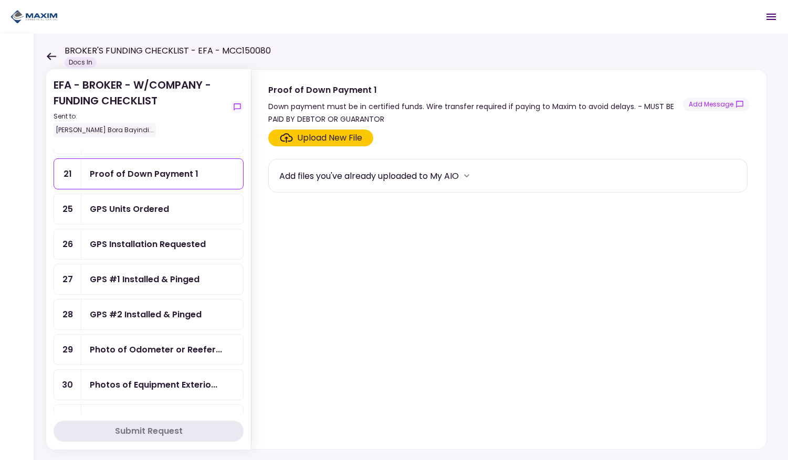
scroll to position [266, 0]
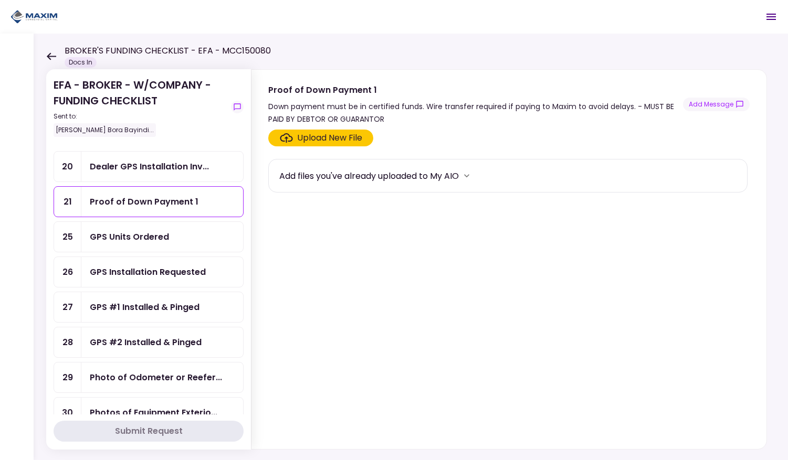
click at [130, 237] on div "GPS Units Ordered" at bounding box center [129, 236] width 79 height 13
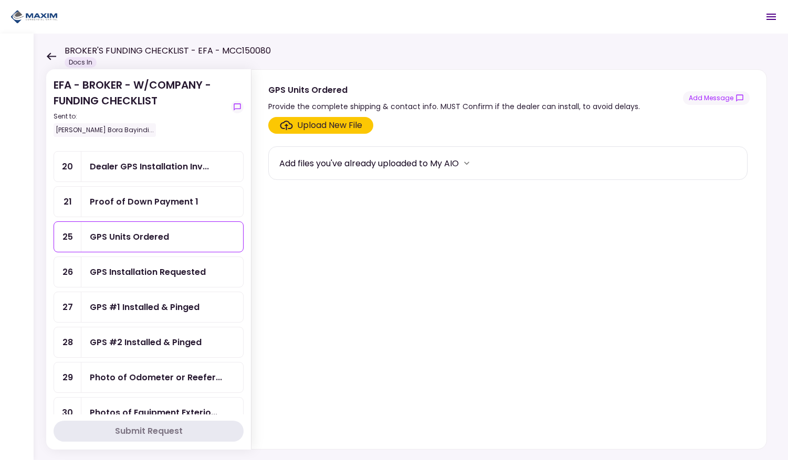
click at [314, 123] on div "Upload New File" at bounding box center [329, 125] width 65 height 13
click at [0, 0] on input "Upload New File" at bounding box center [0, 0] width 0 height 0
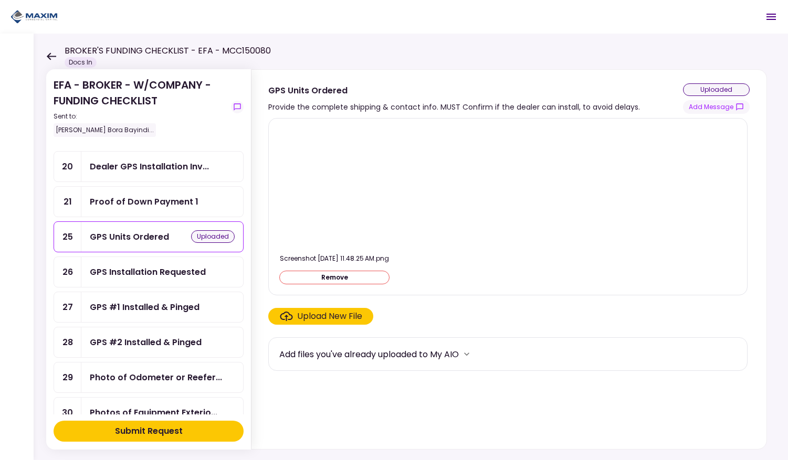
click at [153, 268] on div "GPS Installation Requested" at bounding box center [148, 272] width 116 height 13
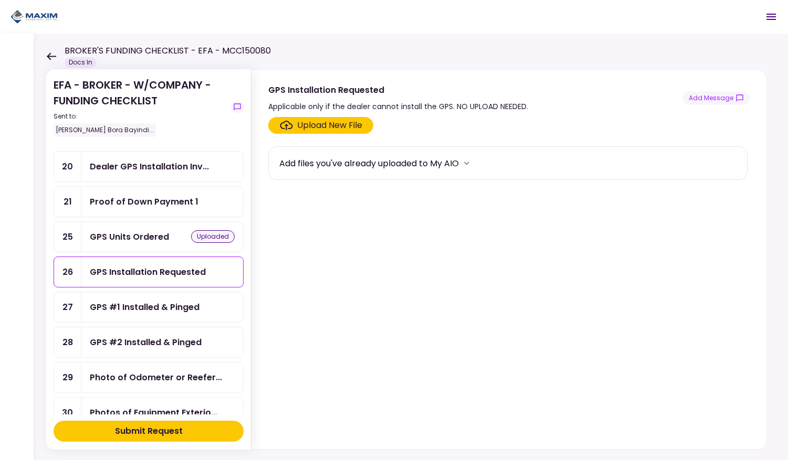
click at [159, 301] on div "GPS #1 Installed & Pinged" at bounding box center [145, 307] width 110 height 13
click at [157, 336] on div "GPS #2 Installed & Pinged" at bounding box center [146, 342] width 112 height 13
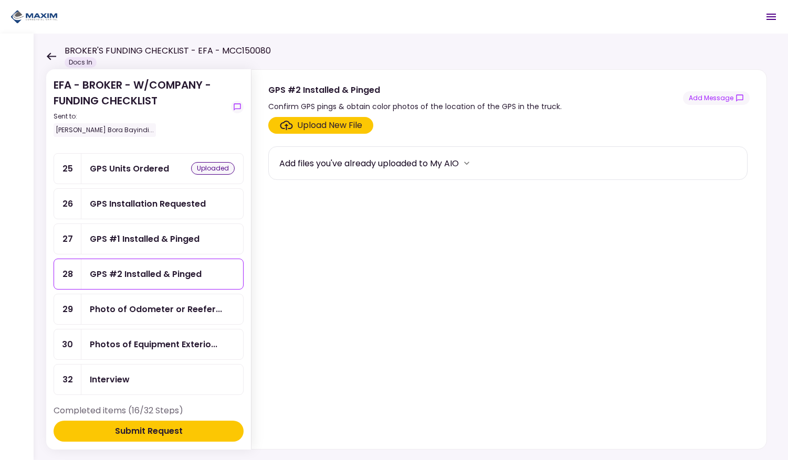
scroll to position [335, 0]
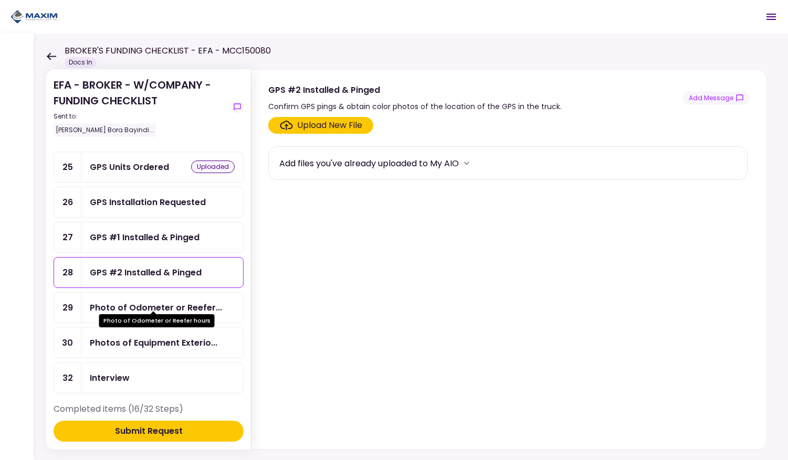
click at [138, 302] on div "Photo of Odometer or Reefer..." at bounding box center [156, 307] width 132 height 13
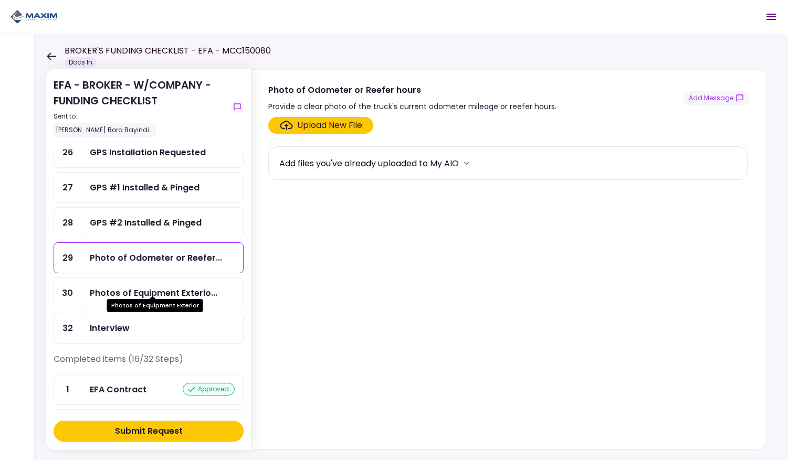
click at [115, 287] on div "Photos of Equipment Exterio..." at bounding box center [154, 293] width 128 height 13
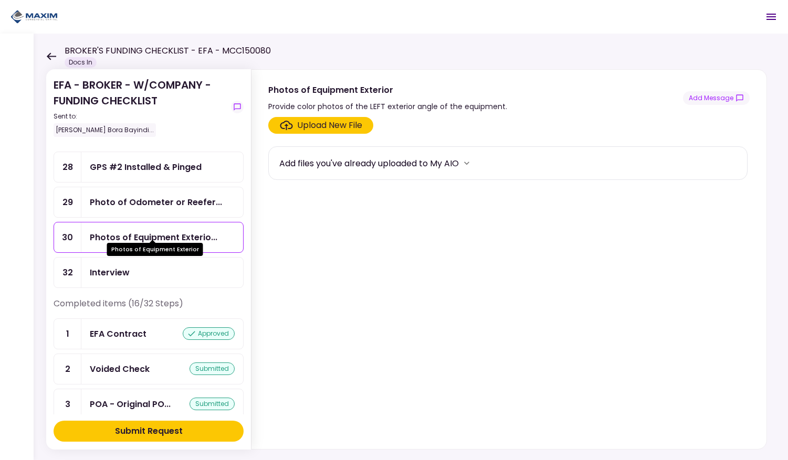
scroll to position [441, 0]
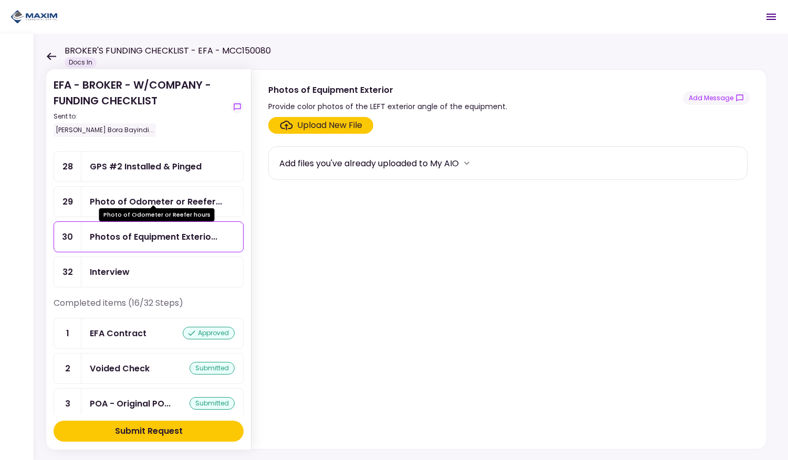
click at [115, 195] on div "Photo of Odometer or Reefer..." at bounding box center [156, 201] width 132 height 13
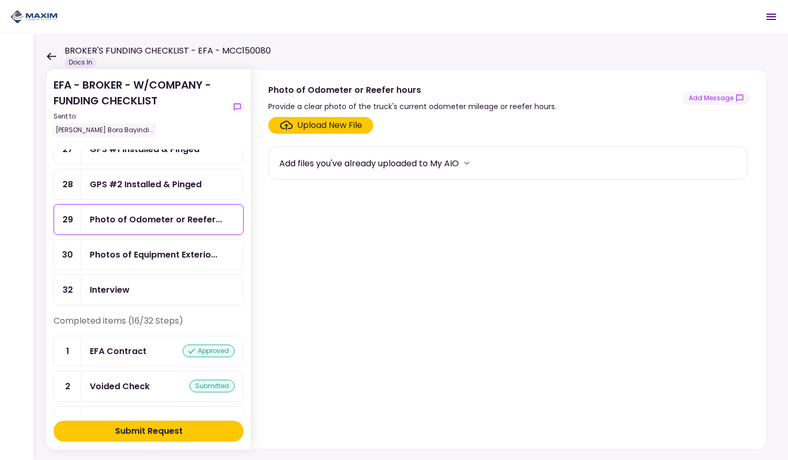
scroll to position [433, 0]
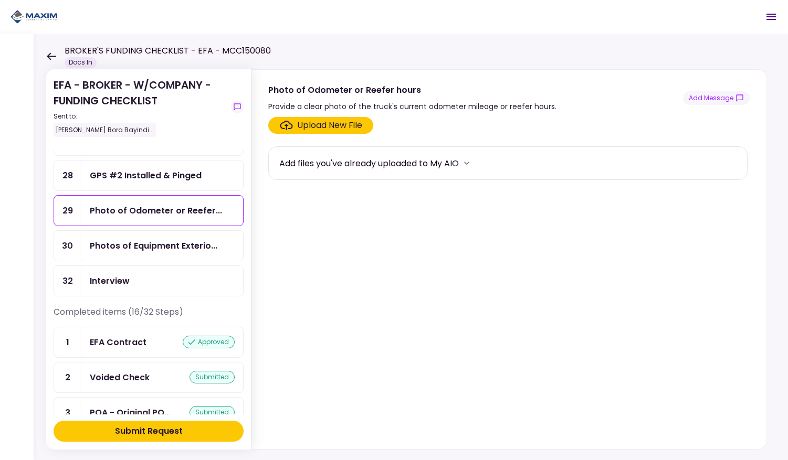
click at [135, 430] on div "Submit Request" at bounding box center [149, 431] width 68 height 13
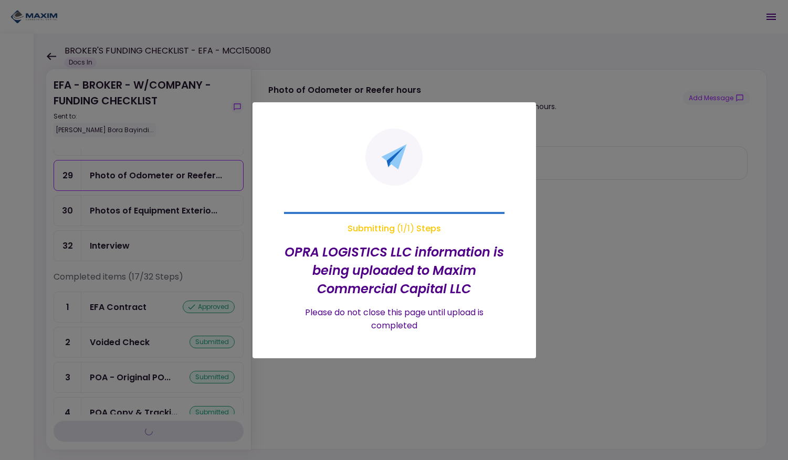
scroll to position [398, 0]
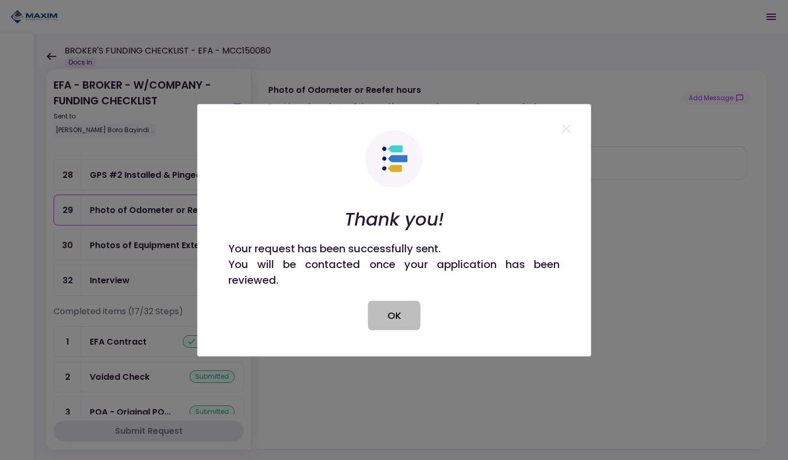
click at [387, 321] on button "OK" at bounding box center [394, 315] width 52 height 29
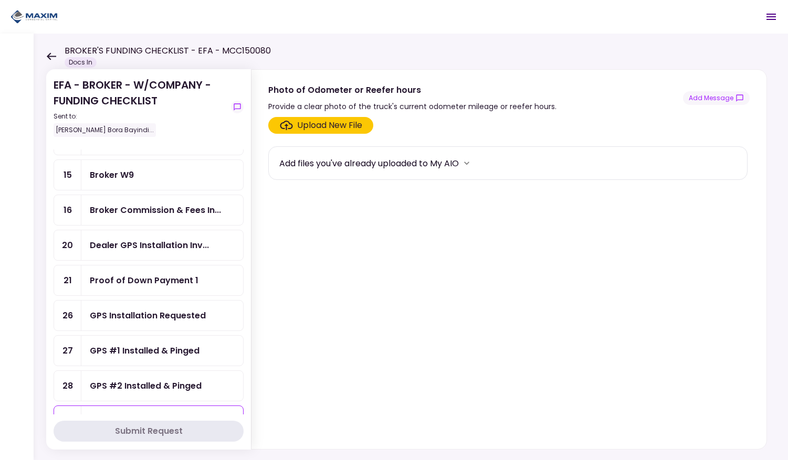
scroll to position [0, 0]
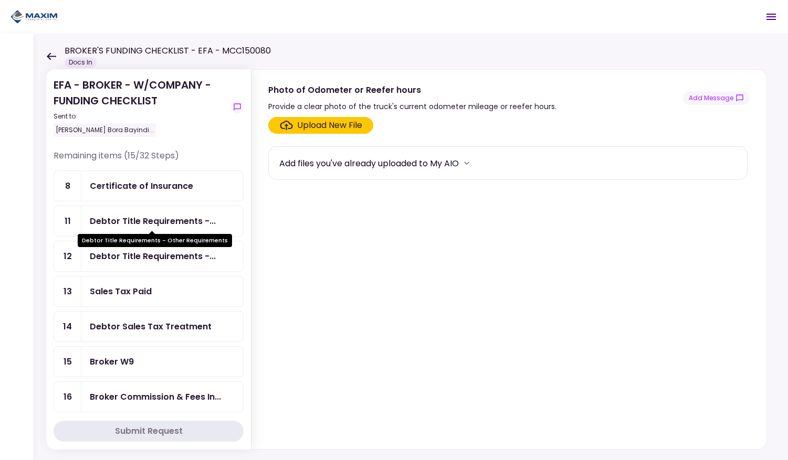
click at [129, 219] on div "Debtor Title Requirements -..." at bounding box center [153, 221] width 126 height 13
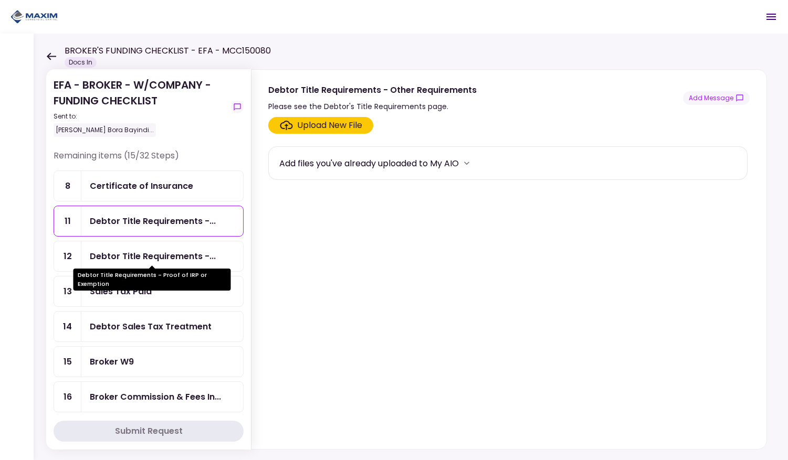
click at [135, 253] on div "Debtor Title Requirements -..." at bounding box center [153, 256] width 126 height 13
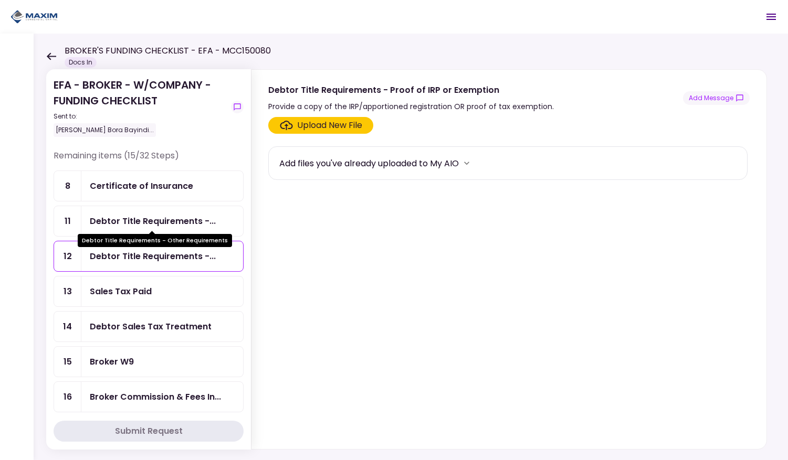
click at [121, 222] on div "Debtor Title Requirements -..." at bounding box center [153, 221] width 126 height 13
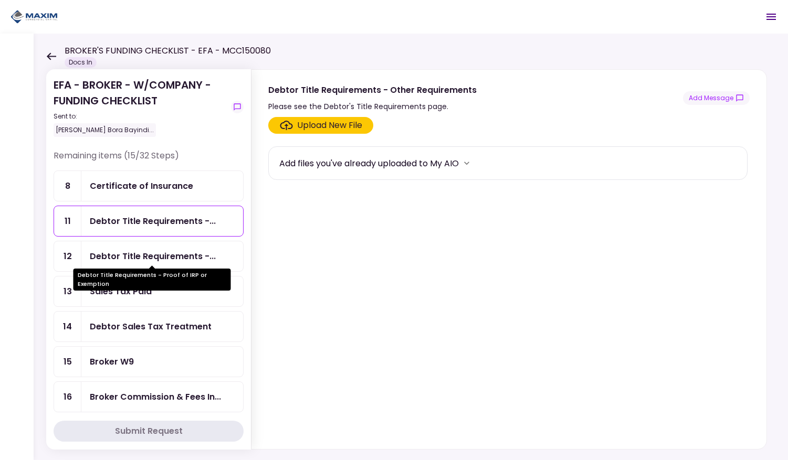
click at [129, 253] on div "Debtor Title Requirements -..." at bounding box center [153, 256] width 126 height 13
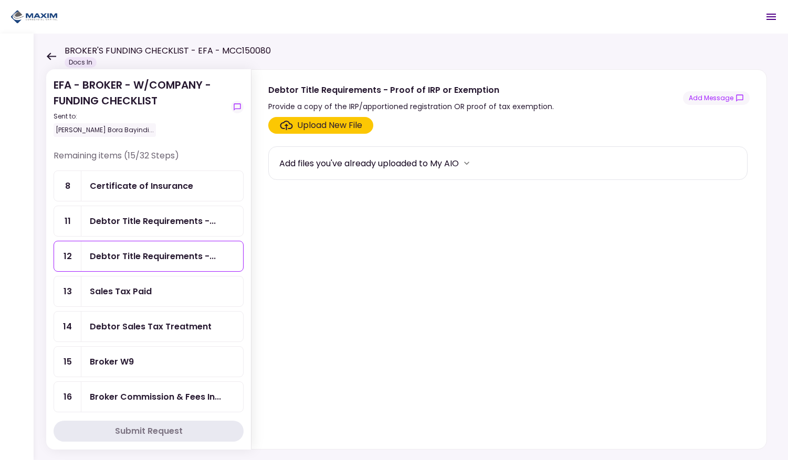
click at [127, 327] on div "Debtor Sales Tax Treatment" at bounding box center [151, 326] width 122 height 13
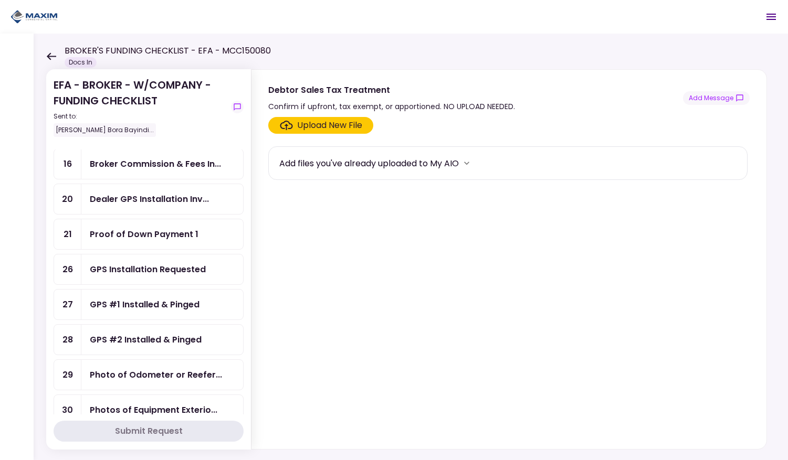
scroll to position [239, 0]
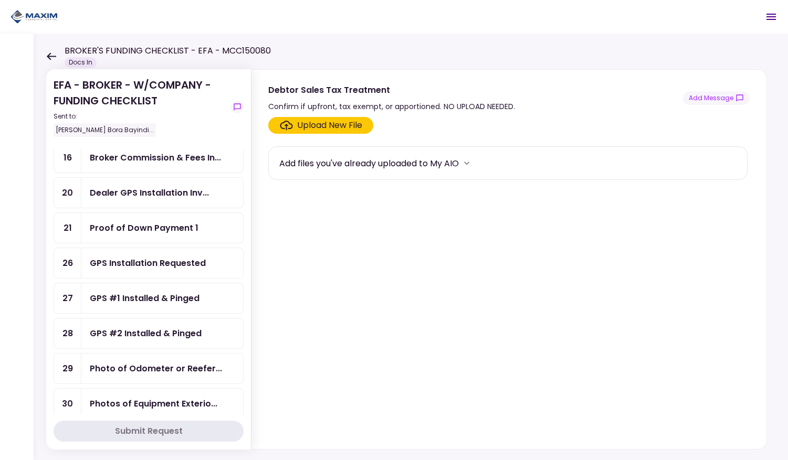
click at [132, 226] on div "Proof of Down Payment 1" at bounding box center [144, 228] width 109 height 13
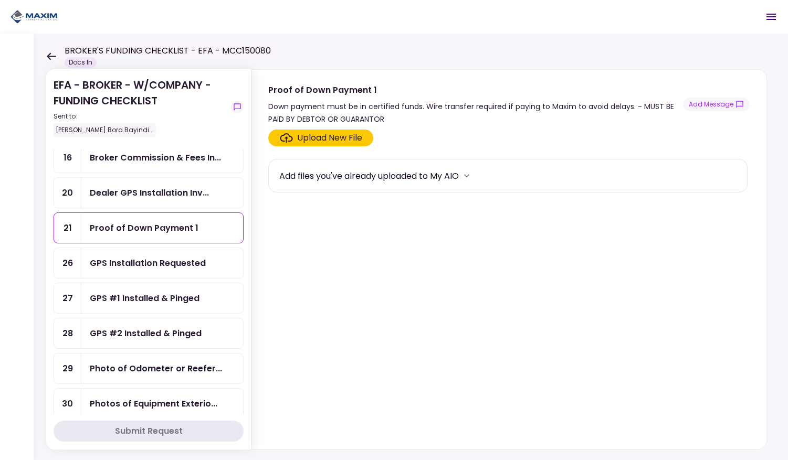
click at [336, 144] on label "Upload New File" at bounding box center [320, 138] width 105 height 17
click at [0, 0] on input "Upload New File" at bounding box center [0, 0] width 0 height 0
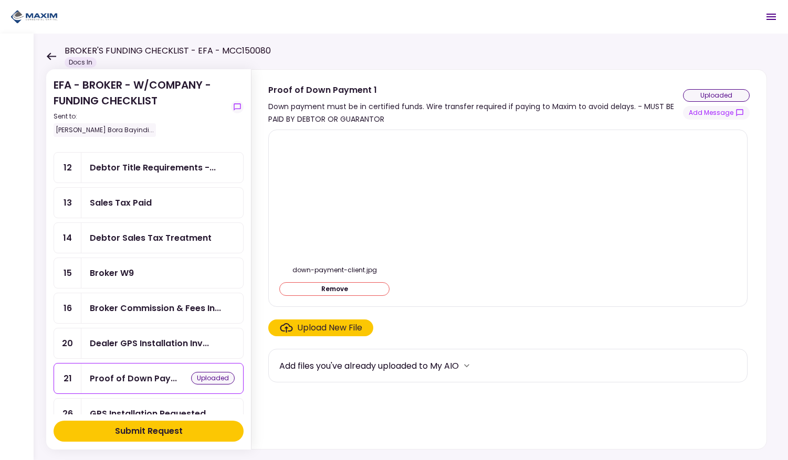
scroll to position [98, 0]
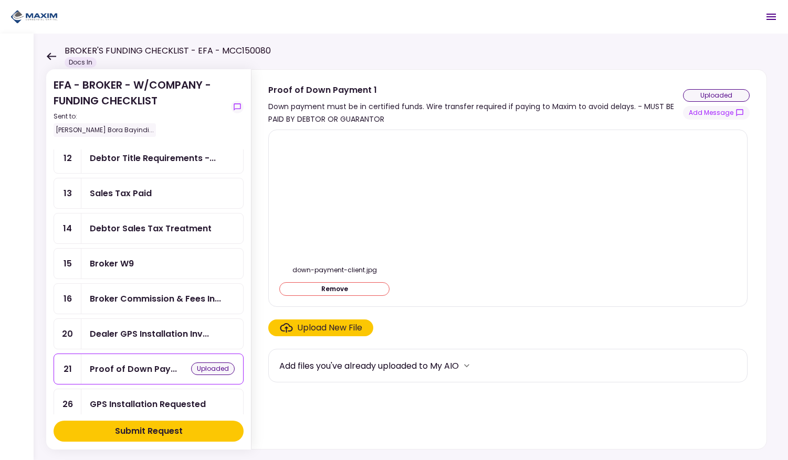
click at [123, 434] on div "Submit Request" at bounding box center [149, 431] width 68 height 13
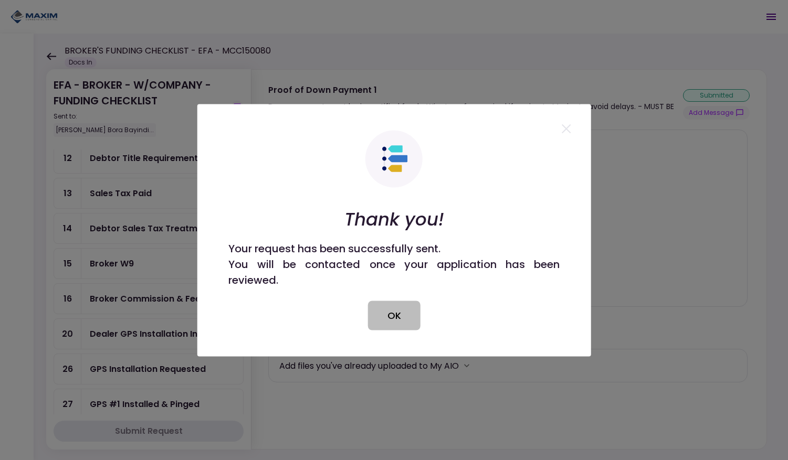
click at [381, 310] on button "OK" at bounding box center [394, 315] width 52 height 29
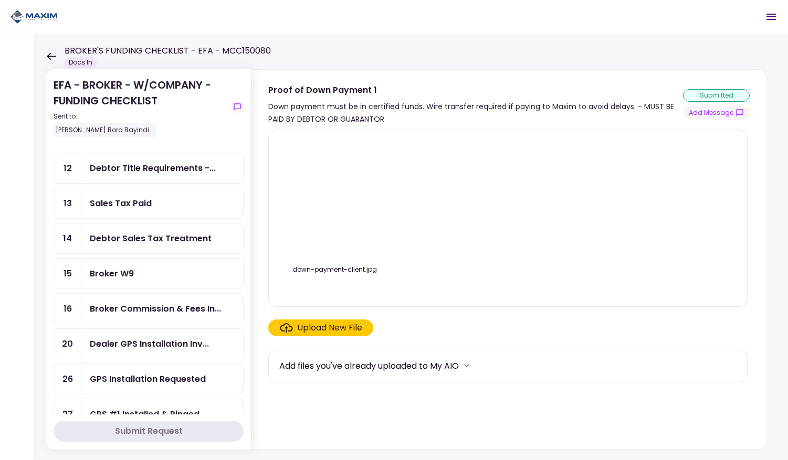
scroll to position [0, 0]
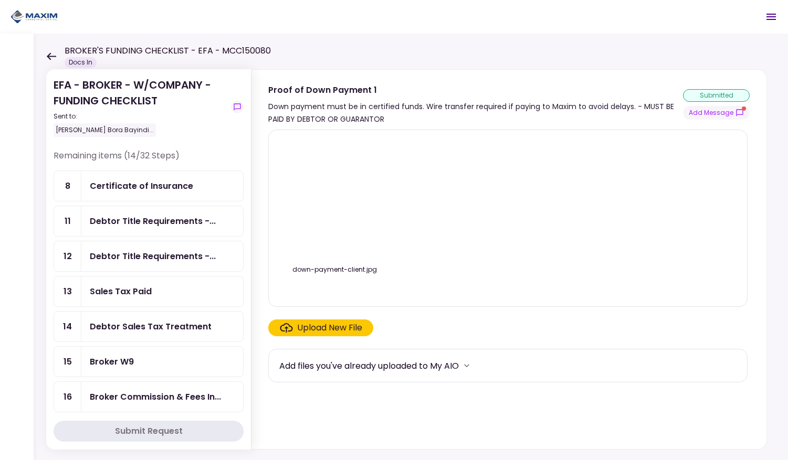
click at [557, 224] on div "down-payment-client.jpg" at bounding box center [507, 219] width 457 height 160
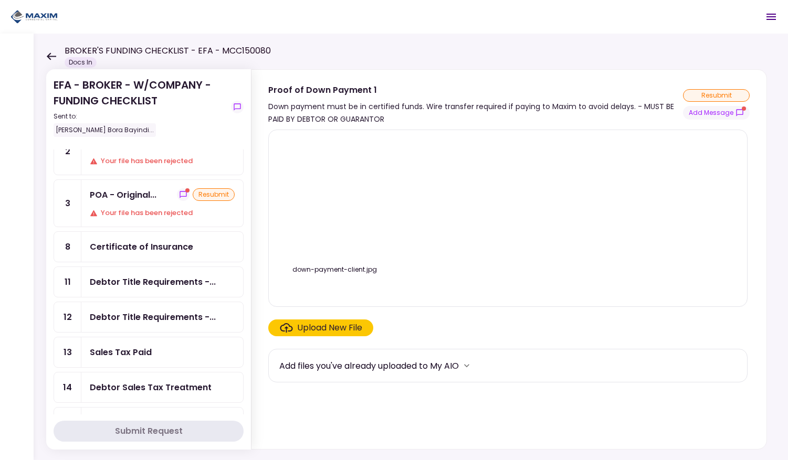
scroll to position [43, 0]
click at [135, 214] on div "Your file has been rejected" at bounding box center [162, 213] width 145 height 10
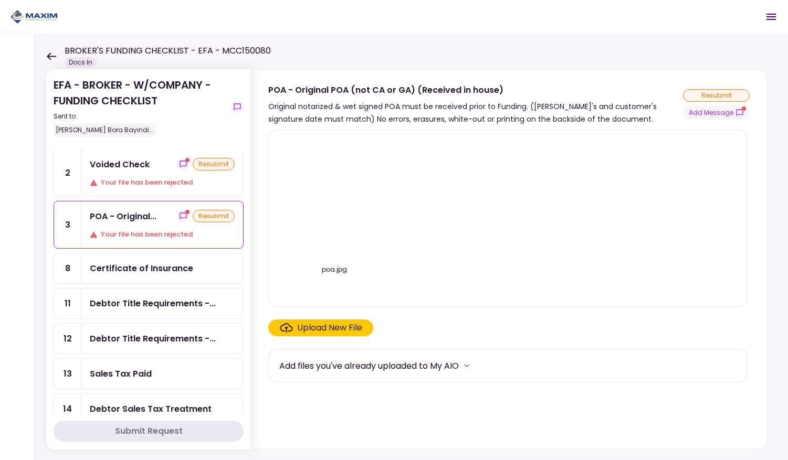
scroll to position [15, 0]
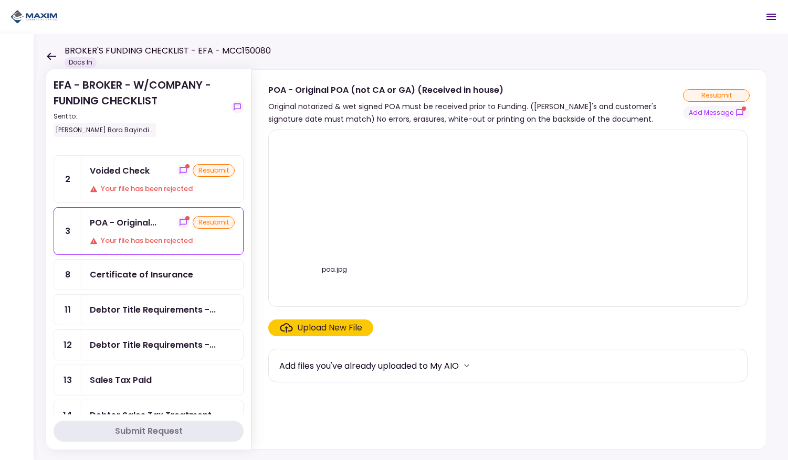
click at [133, 184] on div "Your file has been rejected" at bounding box center [162, 189] width 145 height 10
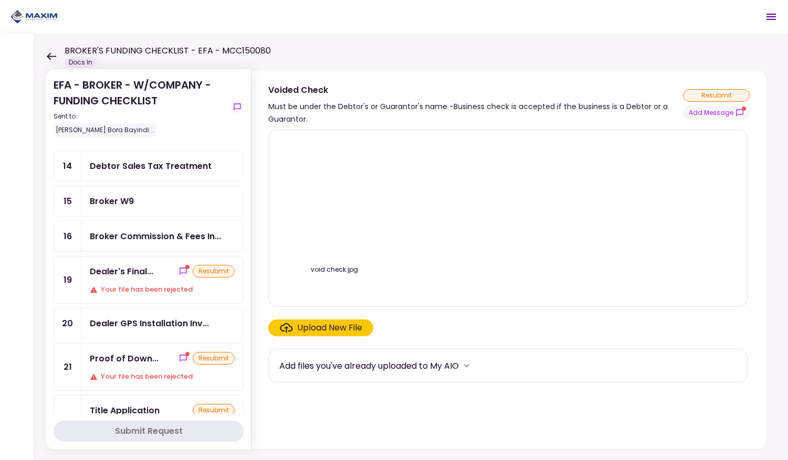
scroll to position [302, 0]
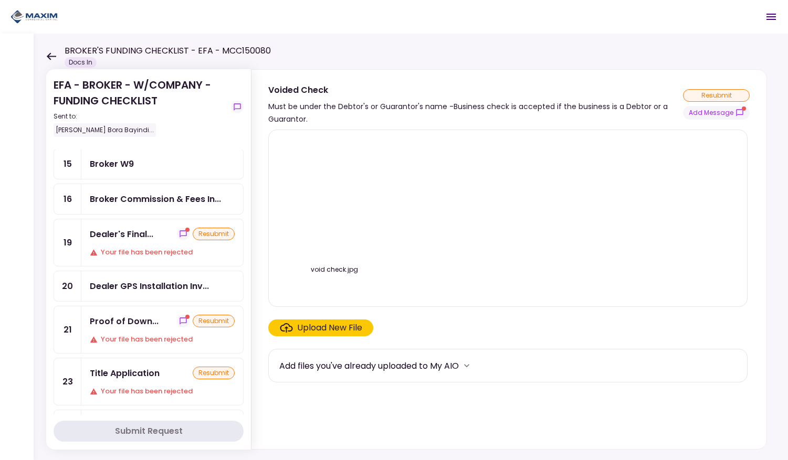
click at [130, 247] on div "Your file has been rejected" at bounding box center [162, 252] width 145 height 10
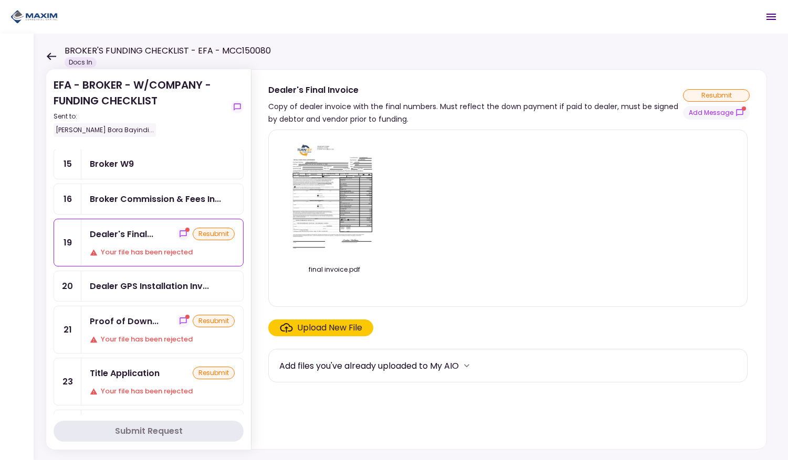
click at [320, 206] on img at bounding box center [334, 199] width 93 height 120
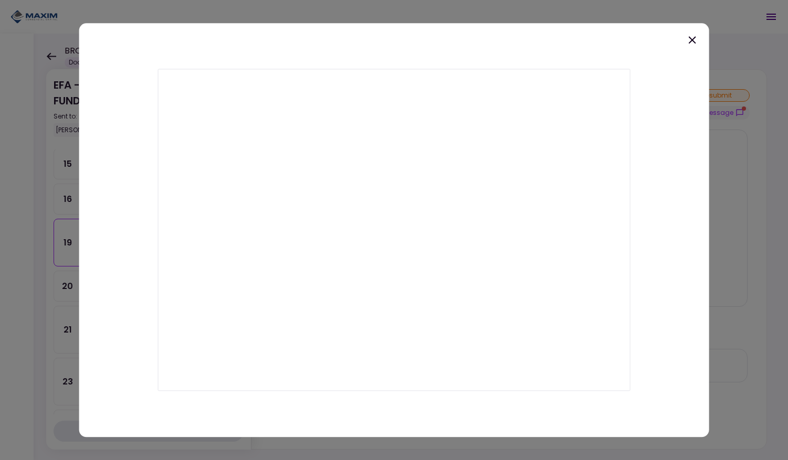
click at [691, 39] on icon at bounding box center [692, 39] width 7 height 7
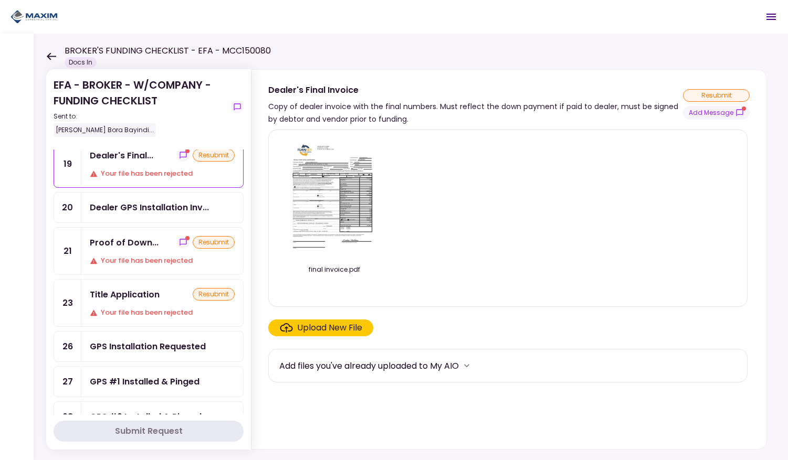
scroll to position [382, 0]
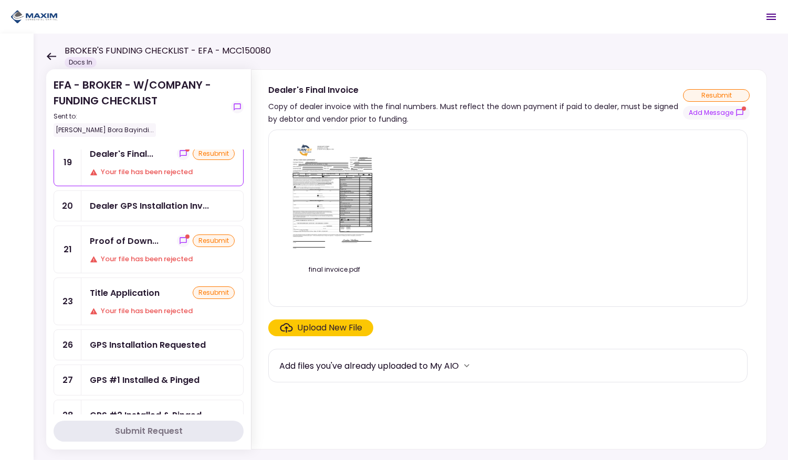
click at [127, 254] on div "Your file has been rejected" at bounding box center [162, 259] width 145 height 10
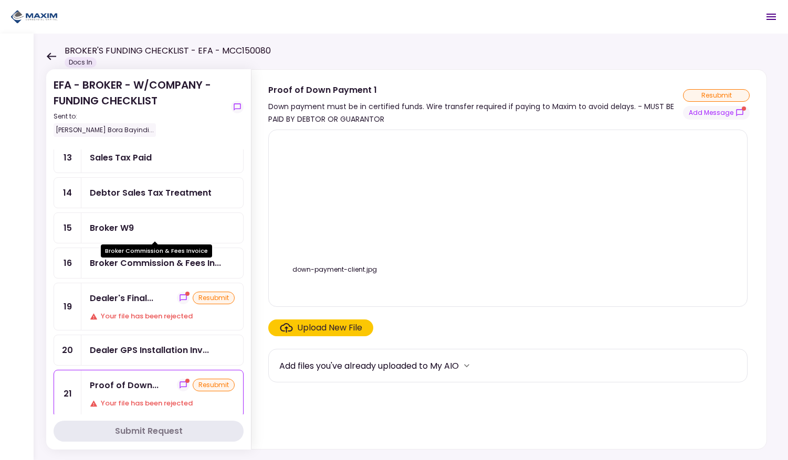
scroll to position [295, 0]
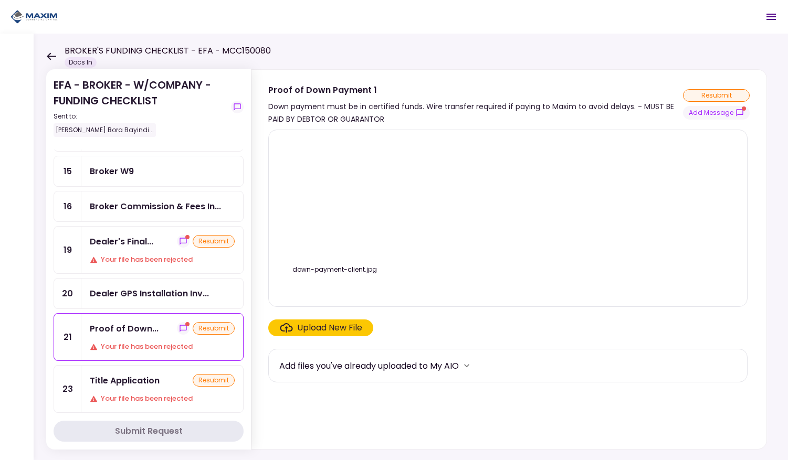
click at [144, 255] on div "Your file has been rejected" at bounding box center [162, 260] width 145 height 10
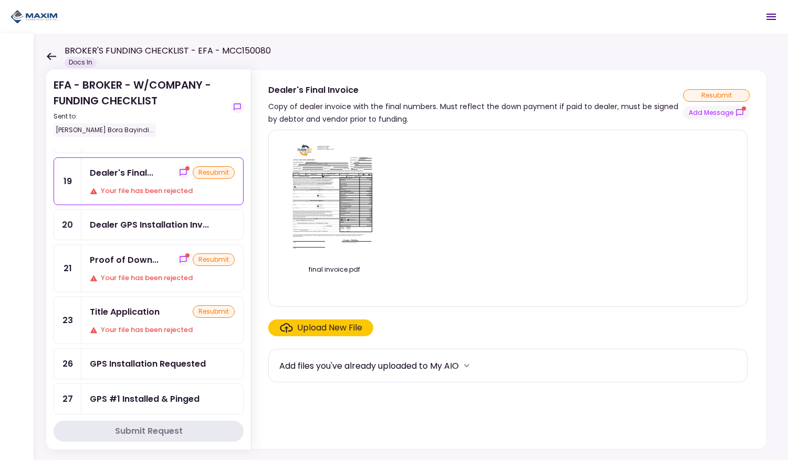
scroll to position [365, 0]
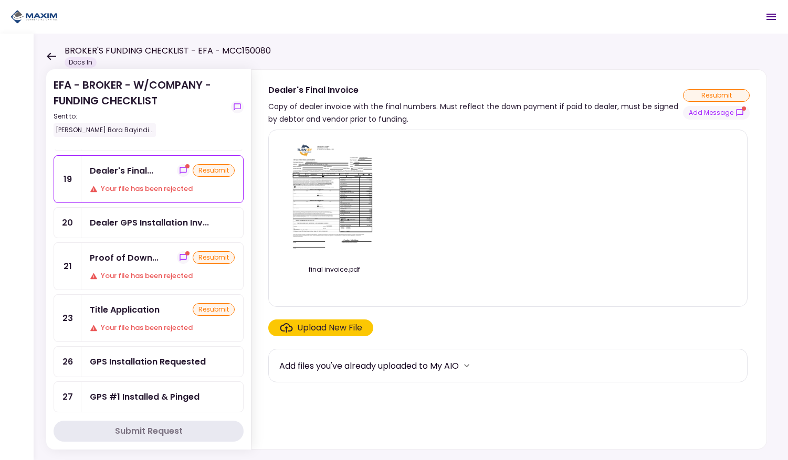
click at [145, 271] on div "Your file has been rejected" at bounding box center [162, 276] width 145 height 10
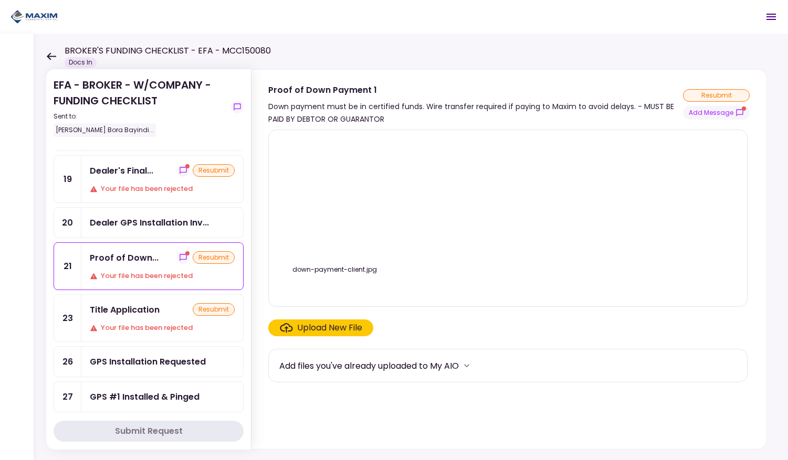
click at [143, 323] on div "Your file has been rejected" at bounding box center [162, 328] width 145 height 10
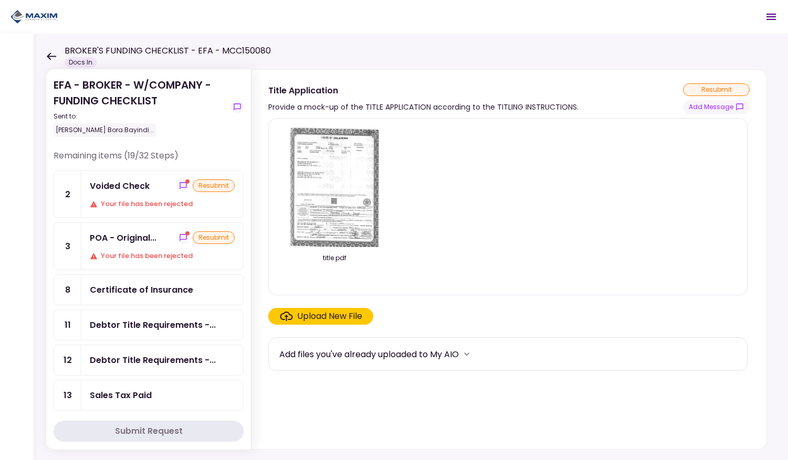
click at [120, 185] on div "Voided Check" at bounding box center [120, 186] width 60 height 13
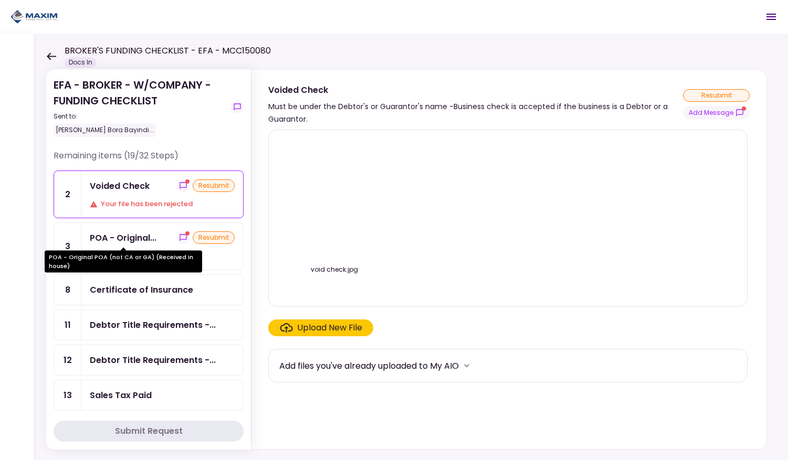
click at [143, 242] on div "POA - Original..." at bounding box center [123, 238] width 67 height 13
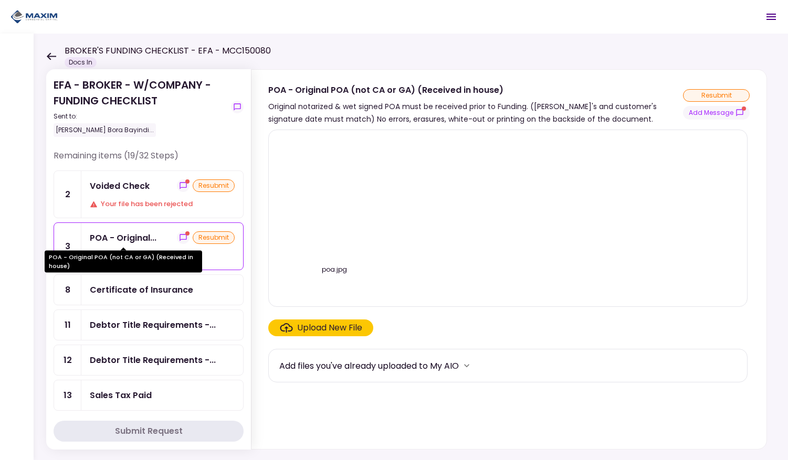
click at [143, 233] on div "POA - Original..." at bounding box center [123, 238] width 67 height 13
click at [470, 367] on icon "more" at bounding box center [466, 366] width 10 height 10
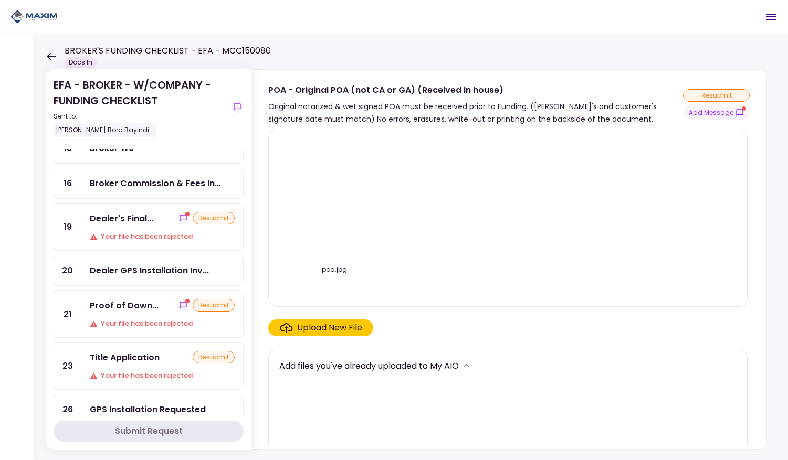
scroll to position [315, 0]
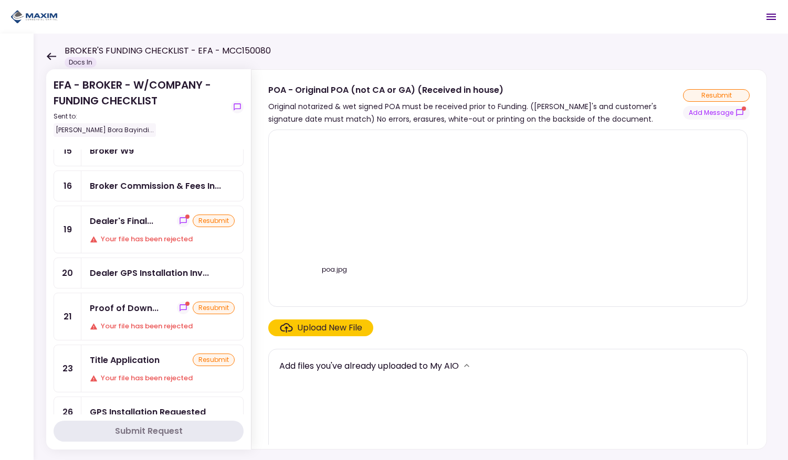
click at [139, 234] on div "Your file has been rejected" at bounding box center [162, 239] width 145 height 10
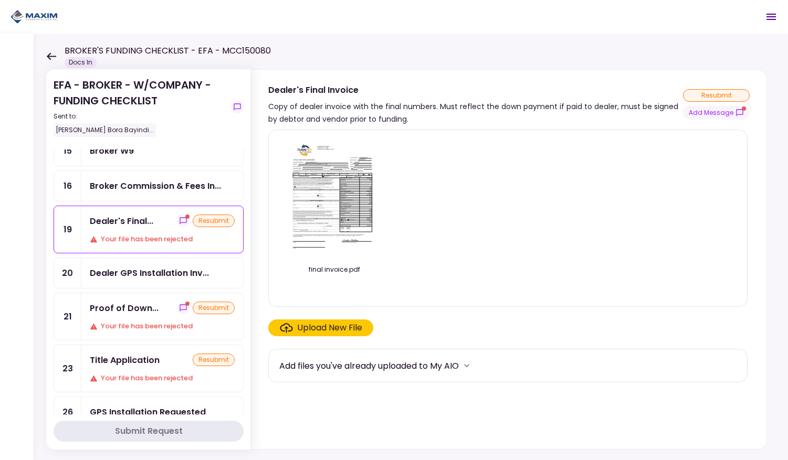
click at [331, 212] on img at bounding box center [334, 199] width 93 height 120
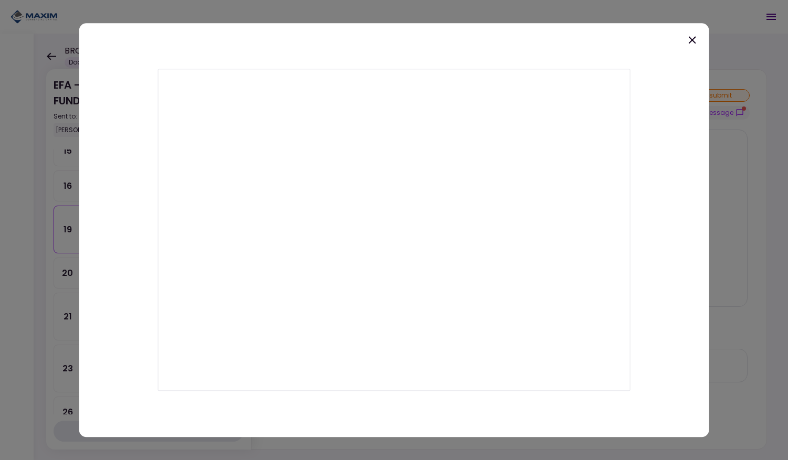
click at [693, 41] on icon at bounding box center [692, 39] width 7 height 7
